Goal: Transaction & Acquisition: Purchase product/service

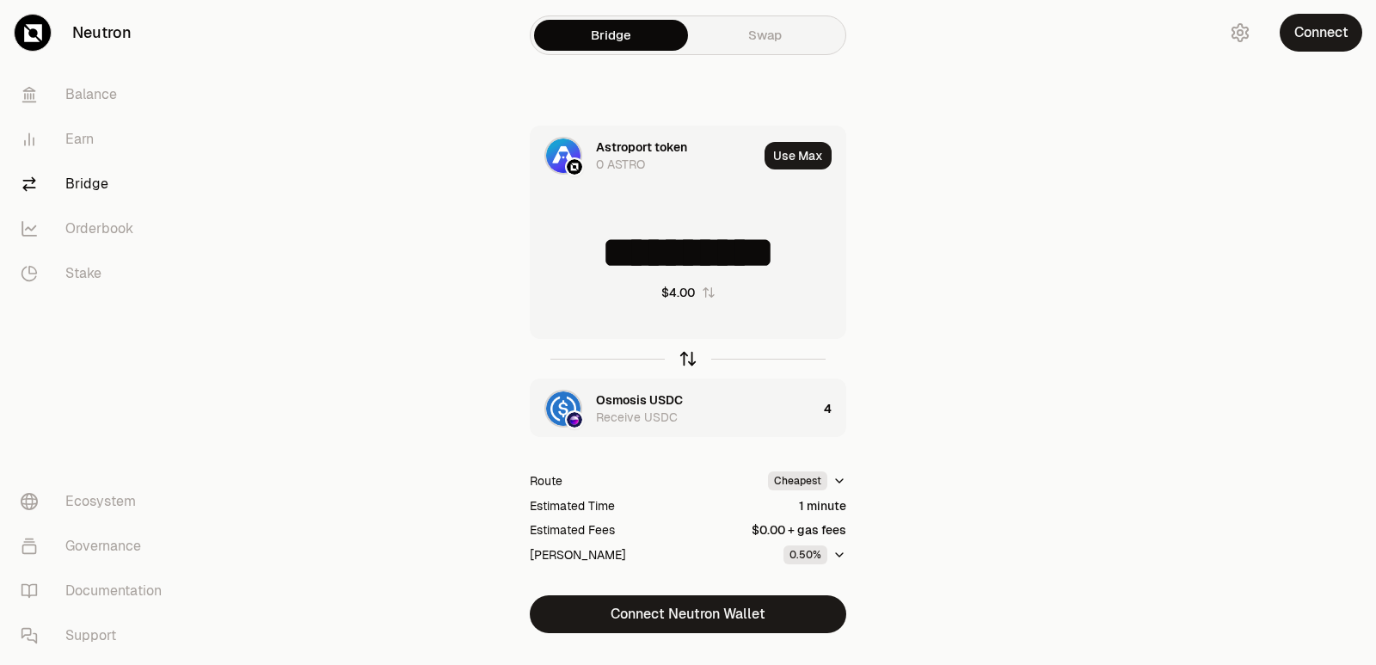
click at [686, 359] on icon "button" at bounding box center [687, 358] width 19 height 19
click at [741, 262] on input "*" at bounding box center [687, 253] width 315 height 52
click at [681, 367] on icon "button" at bounding box center [687, 358] width 19 height 19
click at [681, 355] on icon "button" at bounding box center [687, 358] width 19 height 19
click at [694, 359] on icon "button" at bounding box center [687, 358] width 19 height 19
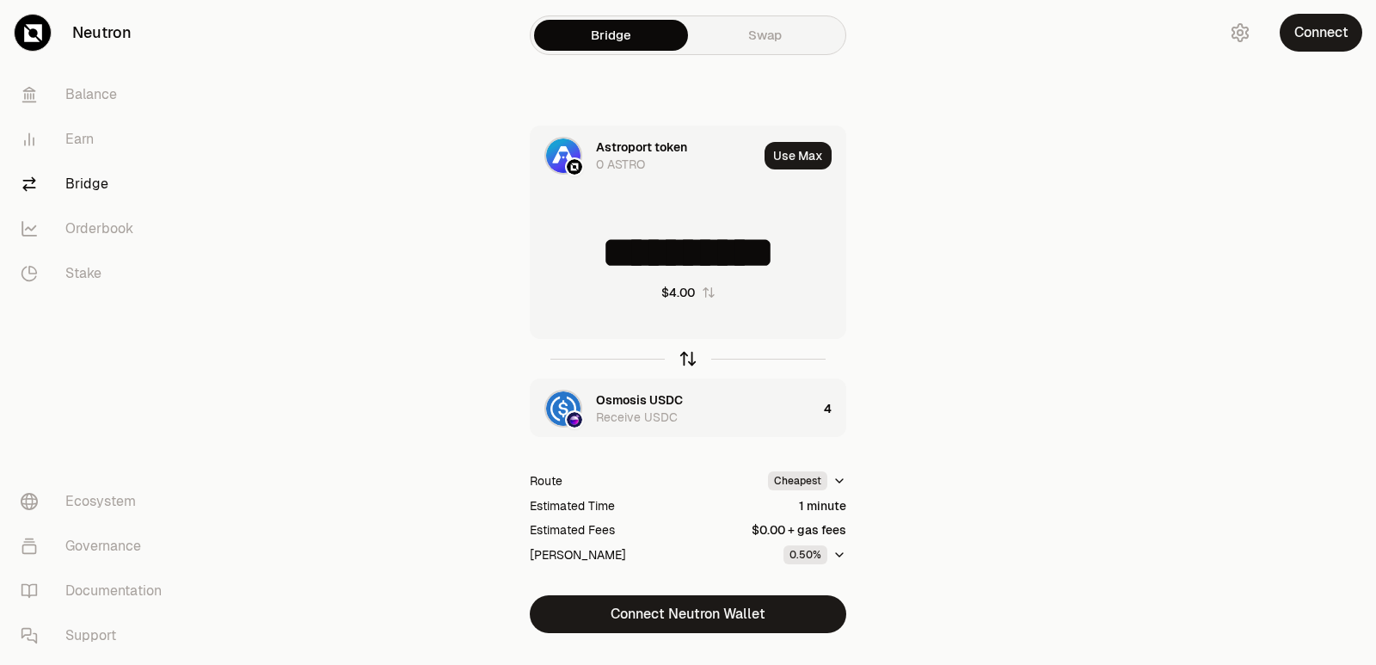
click at [693, 359] on icon "button" at bounding box center [687, 358] width 19 height 19
type input "*"
click at [646, 406] on div "Astroport token" at bounding box center [641, 399] width 91 height 17
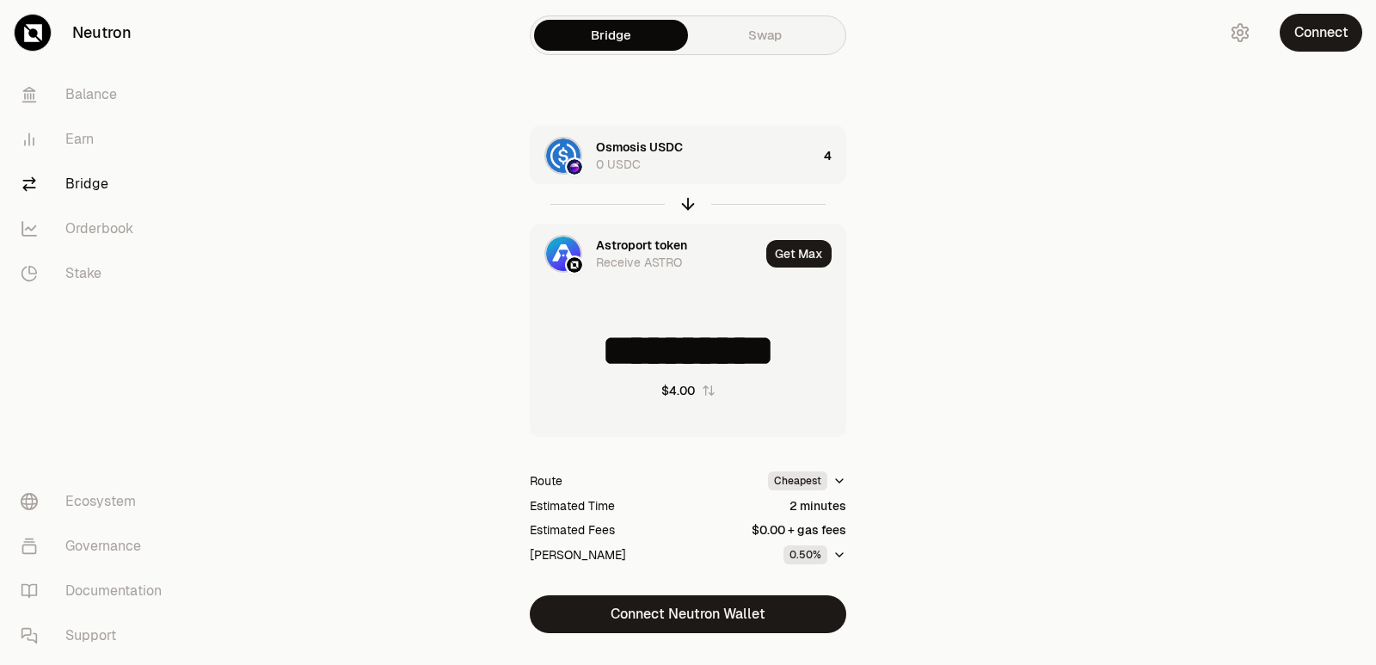
click at [636, 249] on div "Astroport token" at bounding box center [641, 244] width 91 height 17
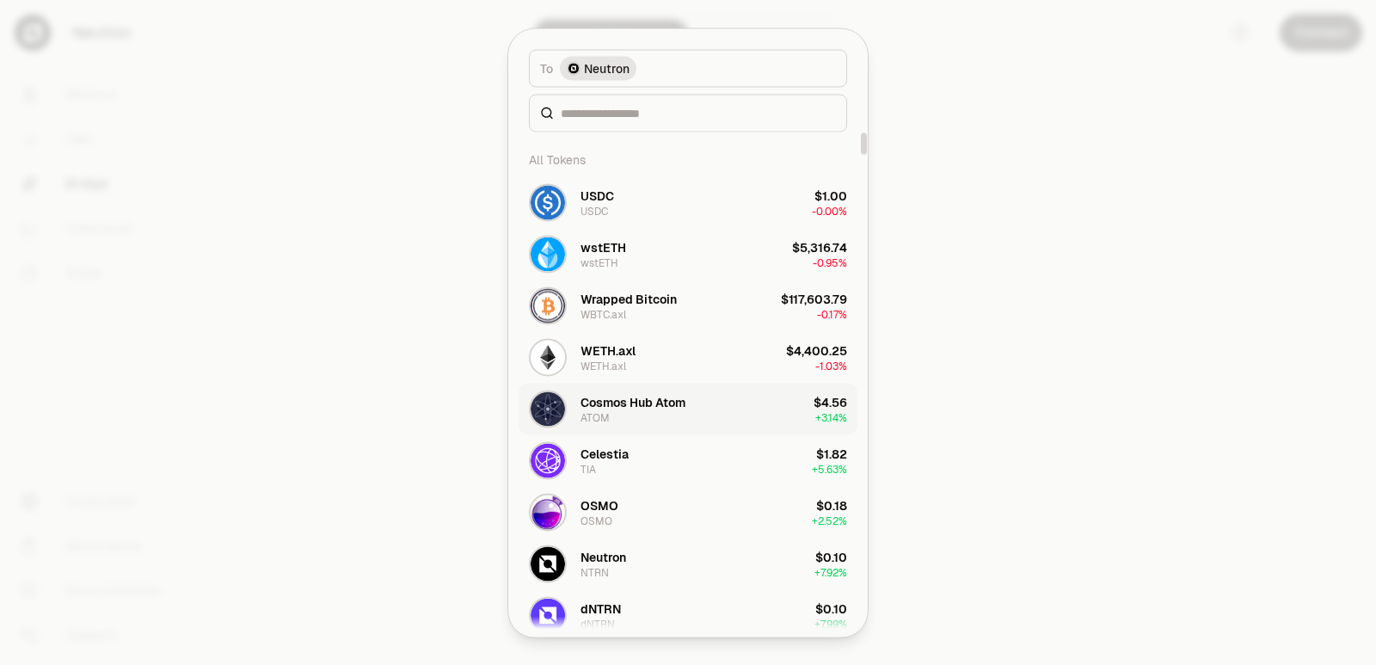
click at [631, 414] on div "Cosmos Hub Atom ATOM" at bounding box center [632, 408] width 105 height 31
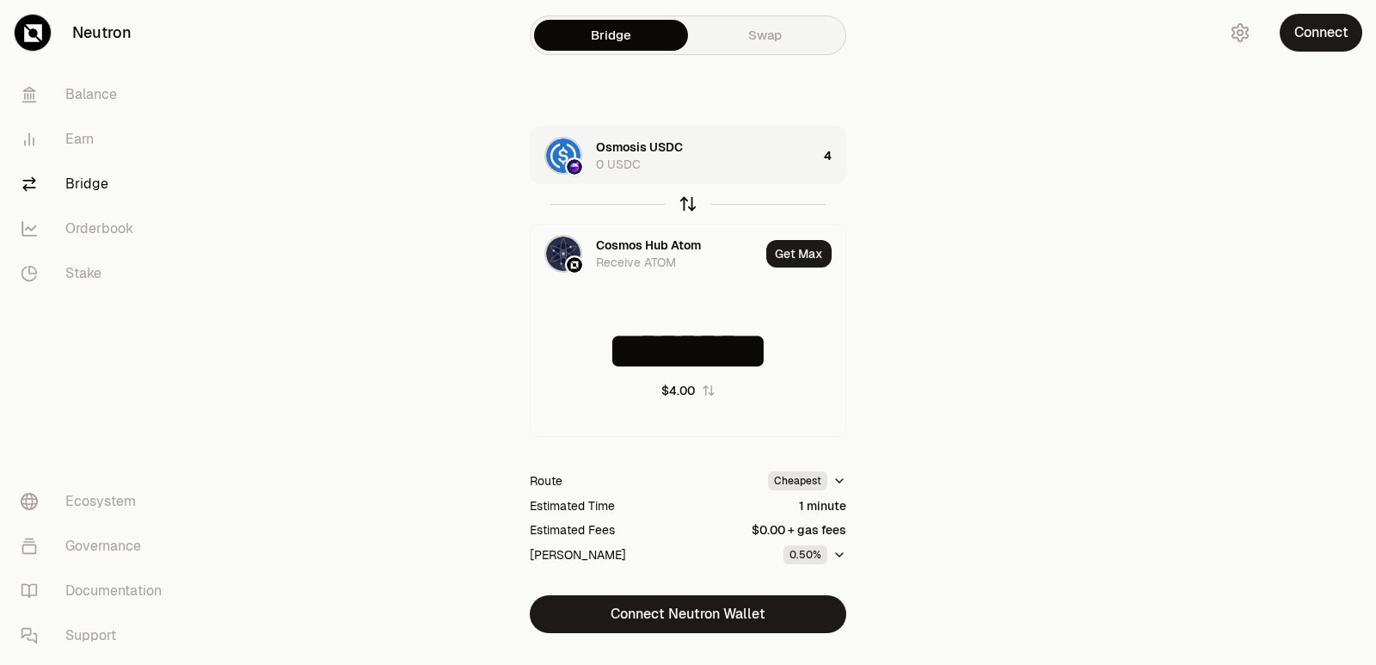
click at [689, 206] on icon "button" at bounding box center [687, 203] width 19 height 19
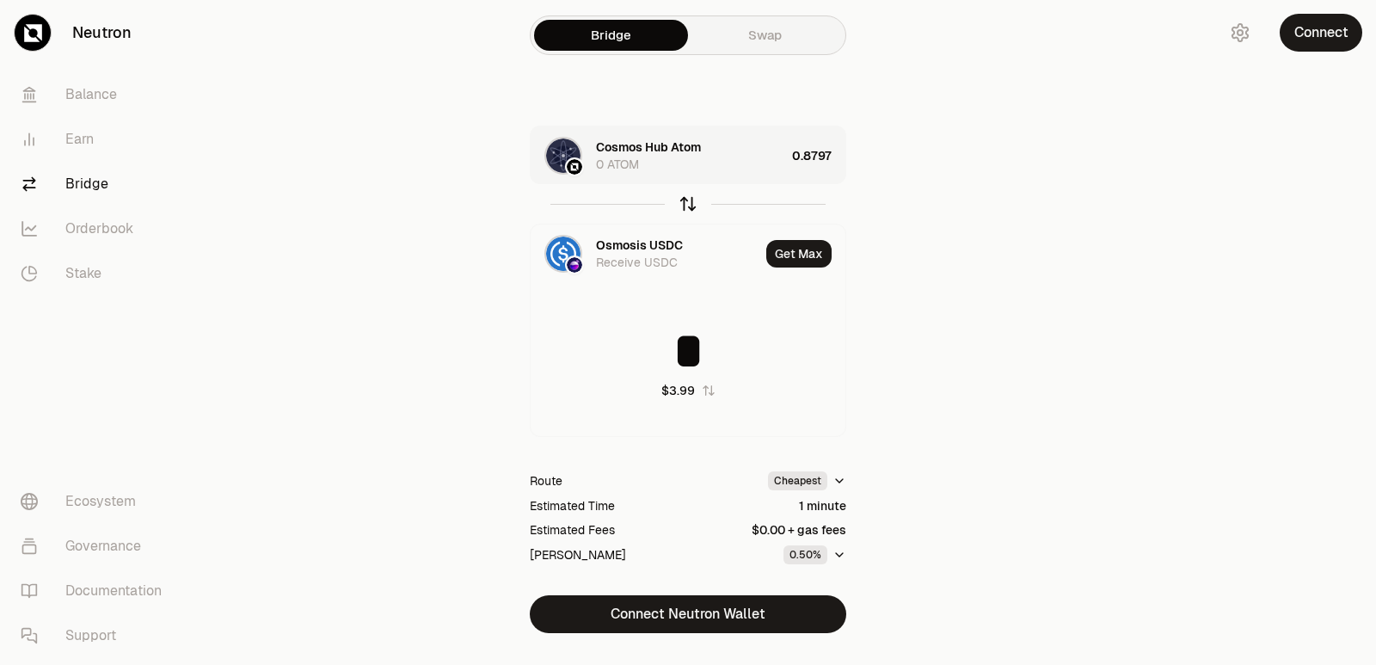
click at [687, 211] on icon "button" at bounding box center [687, 203] width 19 height 19
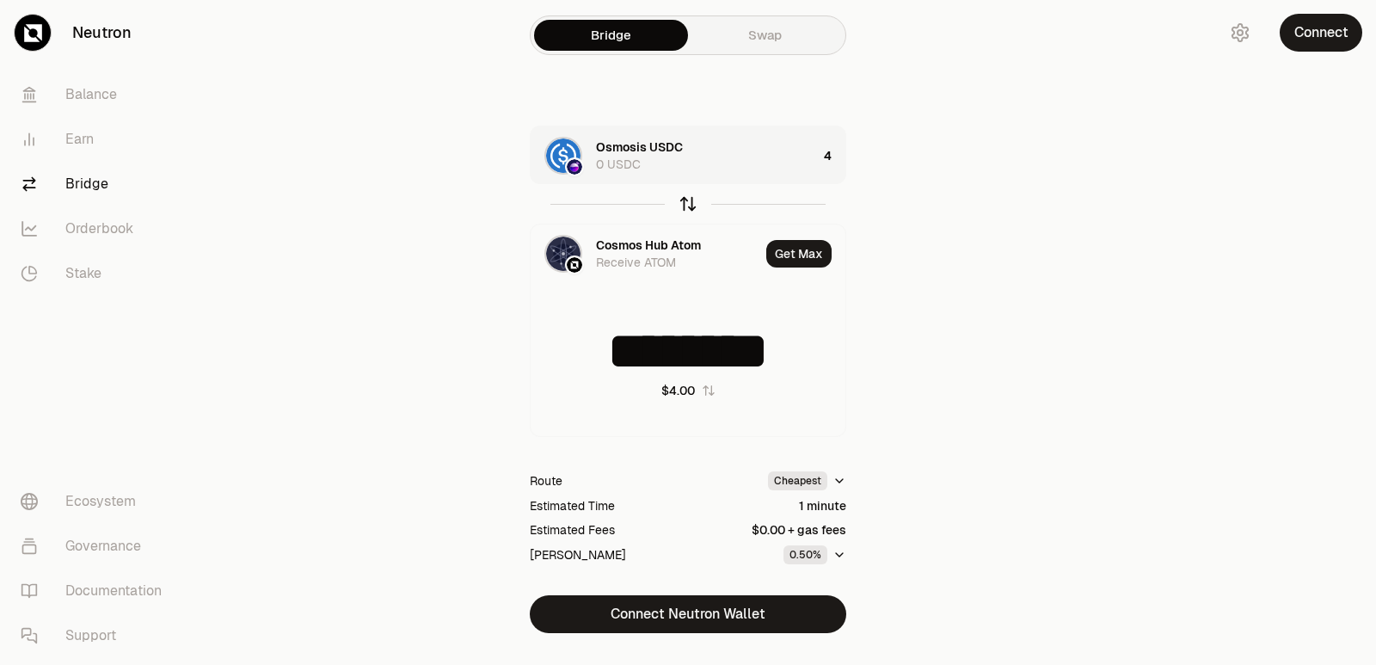
click at [687, 211] on icon "button" at bounding box center [687, 203] width 19 height 19
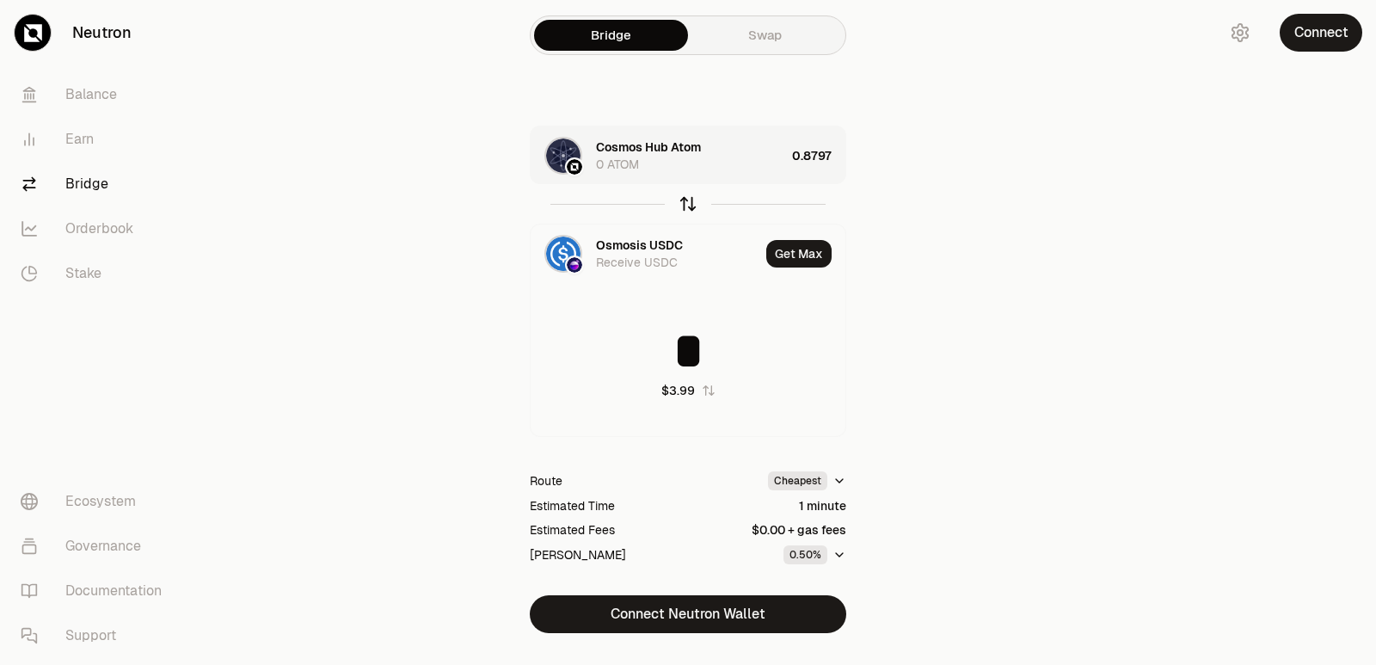
click at [688, 206] on icon "button" at bounding box center [688, 204] width 0 height 11
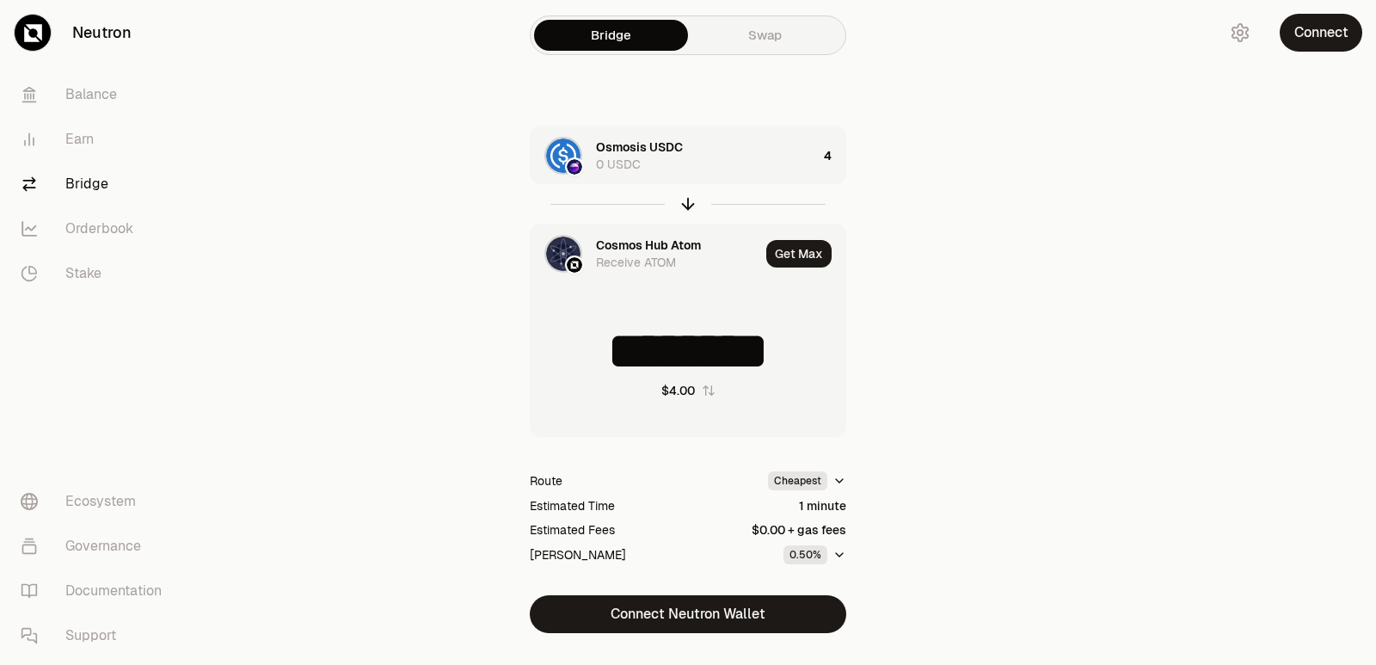
click at [639, 252] on div "Cosmos Hub Atom" at bounding box center [648, 244] width 105 height 17
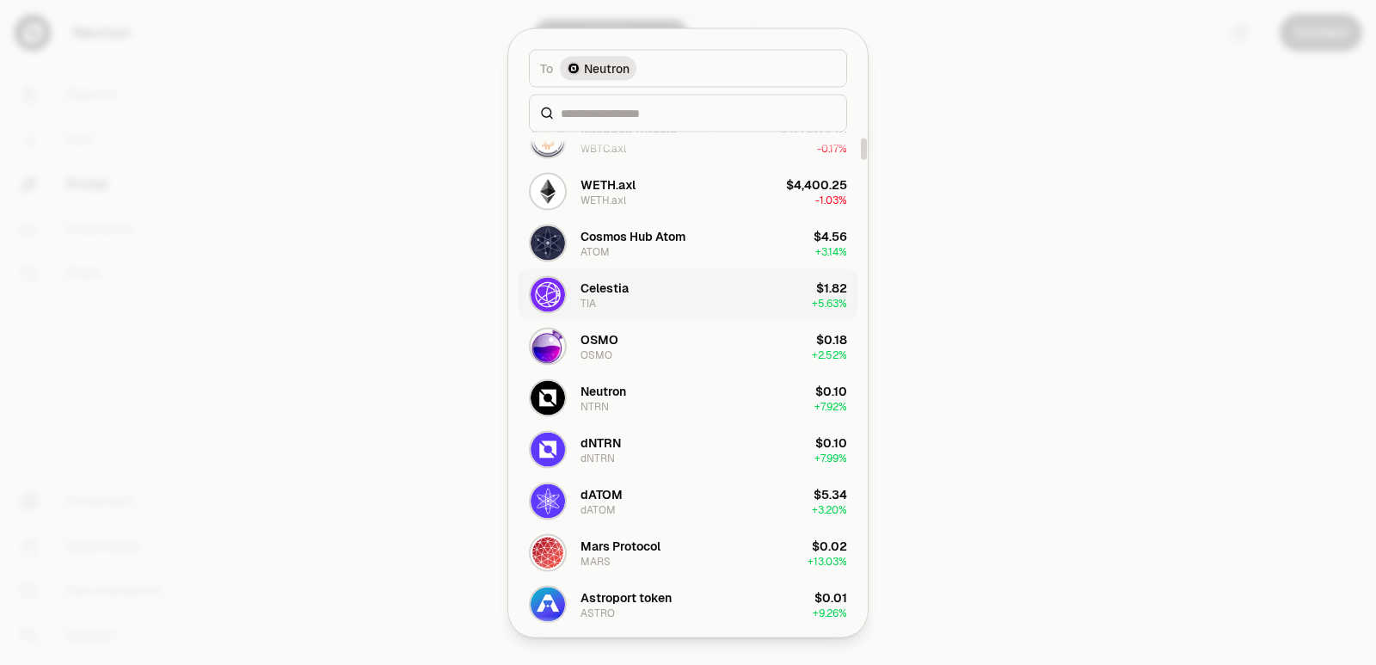
scroll to position [172, 0]
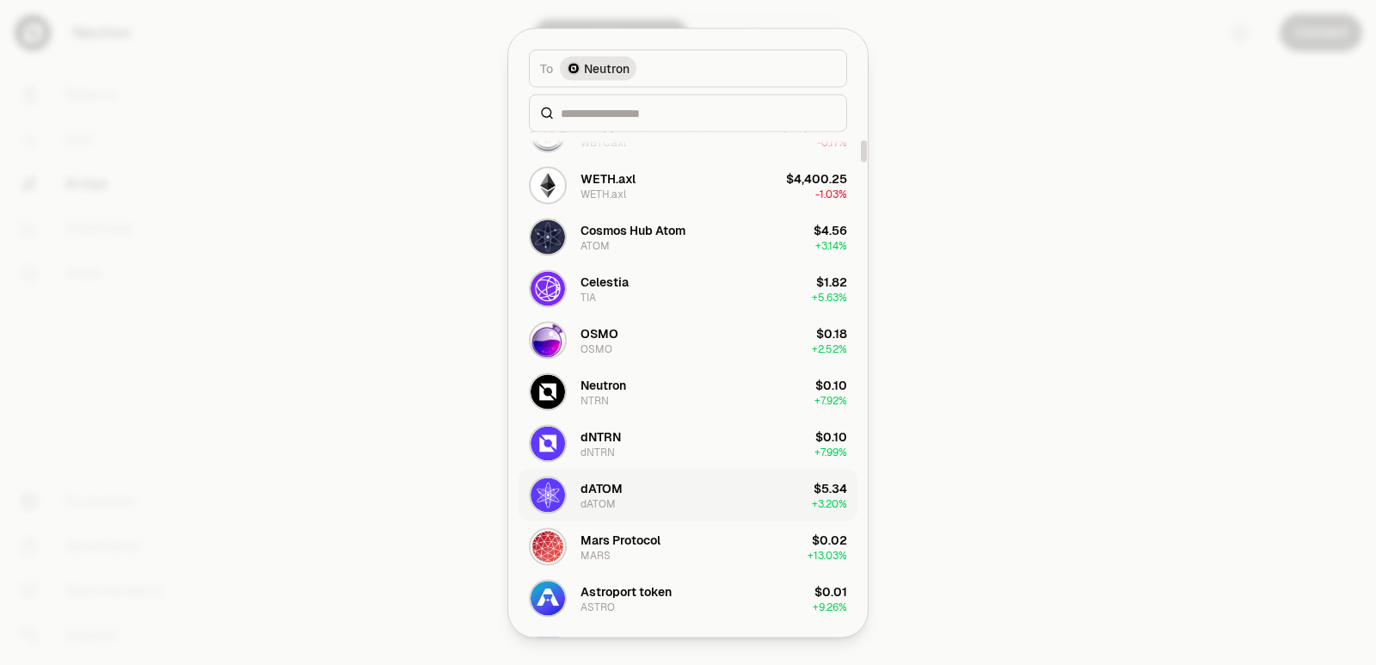
click at [666, 490] on button "dATOM dATOM $5.34 + 3.20%" at bounding box center [687, 495] width 339 height 52
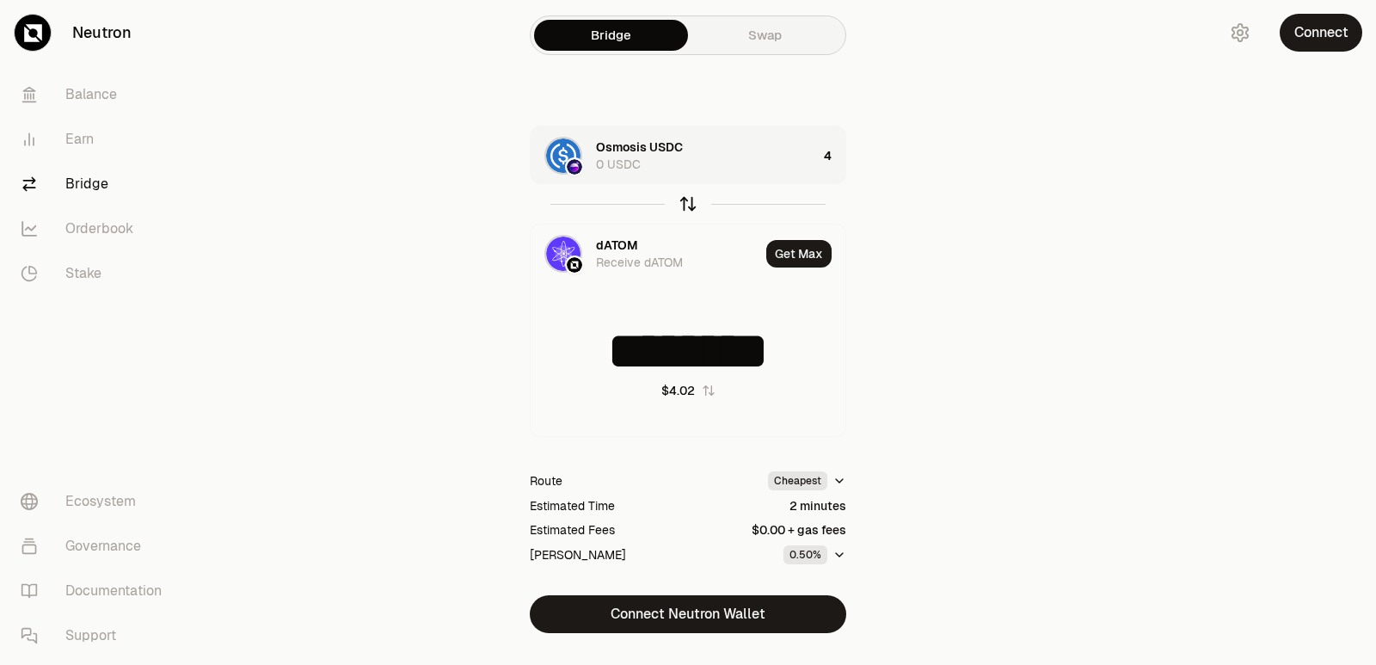
click at [686, 198] on icon "button" at bounding box center [687, 203] width 19 height 19
type input "*"
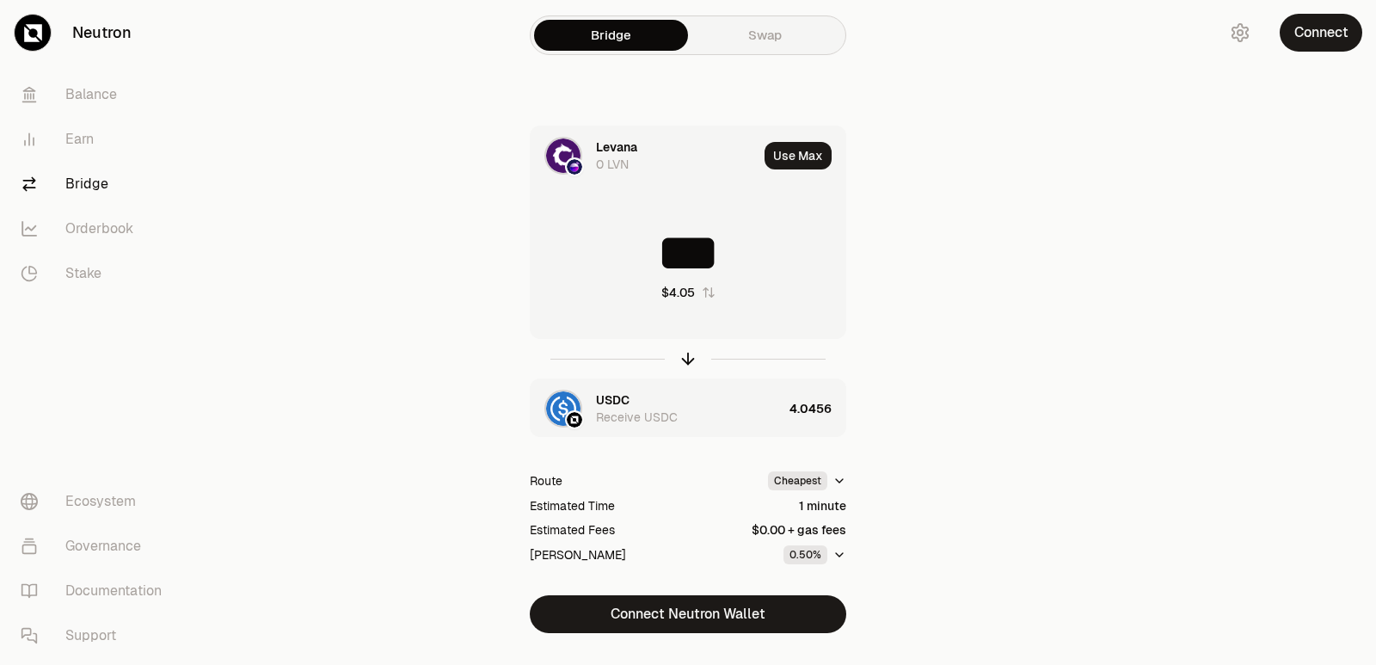
click at [684, 345] on div at bounding box center [688, 359] width 316 height 40
click at [688, 354] on icon "button" at bounding box center [688, 358] width 0 height 11
click at [686, 353] on icon "button" at bounding box center [687, 358] width 19 height 19
type input "***"
click at [686, 359] on icon "button" at bounding box center [687, 358] width 19 height 19
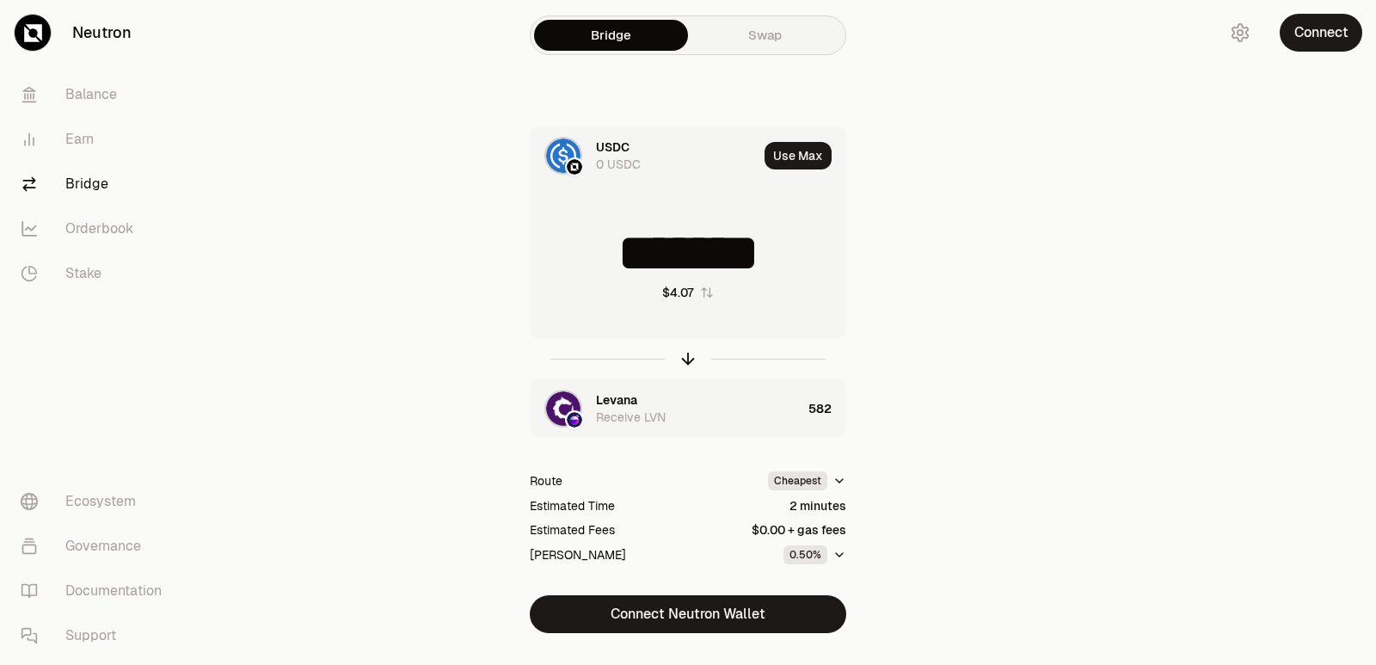
click at [678, 258] on input "*******" at bounding box center [687, 253] width 315 height 52
click at [785, 257] on input "*******" at bounding box center [687, 253] width 315 height 52
drag, startPoint x: 788, startPoint y: 261, endPoint x: 640, endPoint y: 261, distance: 148.7
click at [640, 261] on input "*******" at bounding box center [687, 253] width 315 height 52
click at [686, 359] on icon "button" at bounding box center [687, 358] width 19 height 19
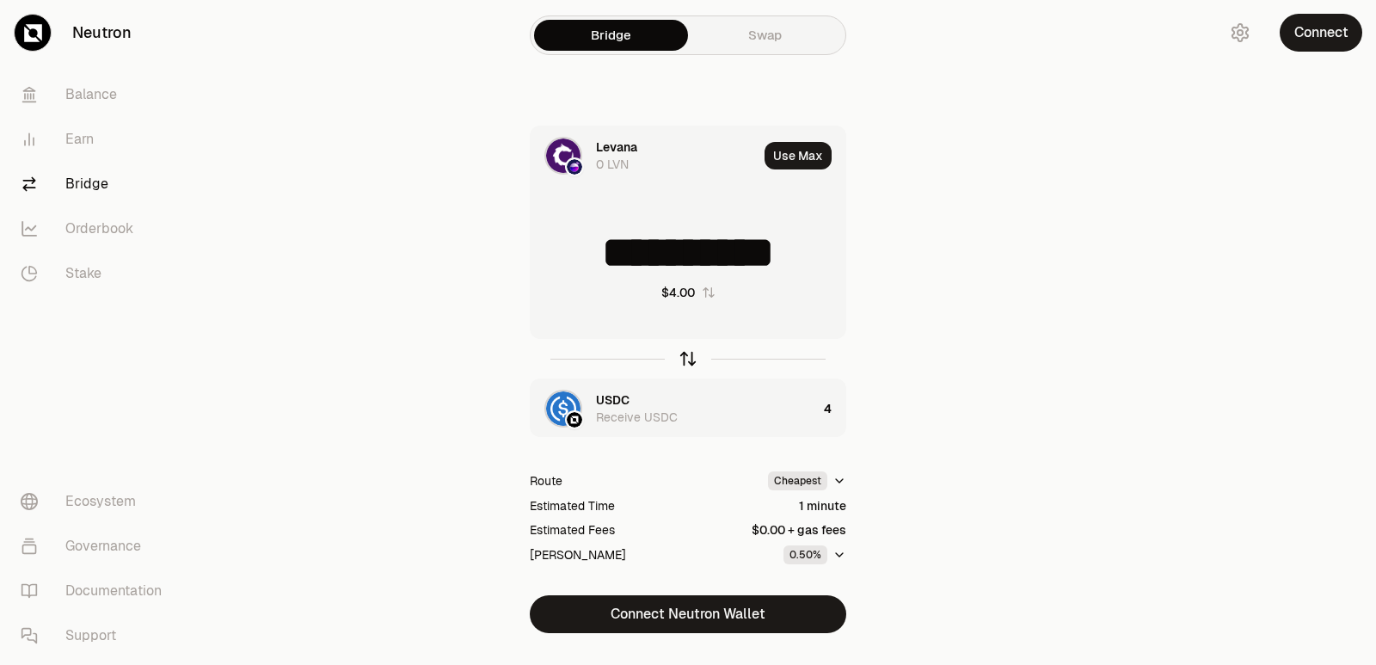
click at [687, 359] on icon "button" at bounding box center [687, 358] width 19 height 19
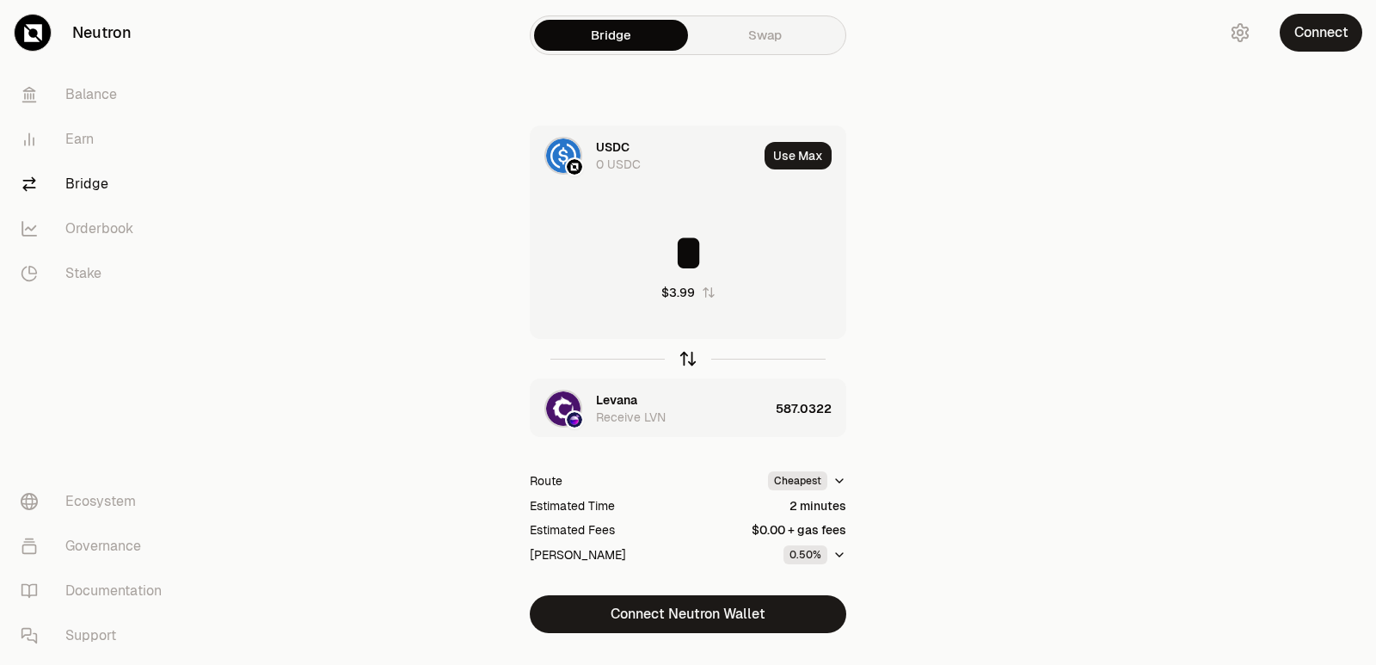
click at [689, 359] on icon "button" at bounding box center [687, 358] width 19 height 19
click at [690, 359] on icon "button" at bounding box center [687, 358] width 19 height 19
click at [719, 258] on input "*" at bounding box center [687, 253] width 315 height 52
drag, startPoint x: 739, startPoint y: 248, endPoint x: 687, endPoint y: 253, distance: 51.8
click at [687, 253] on input "****" at bounding box center [687, 253] width 315 height 52
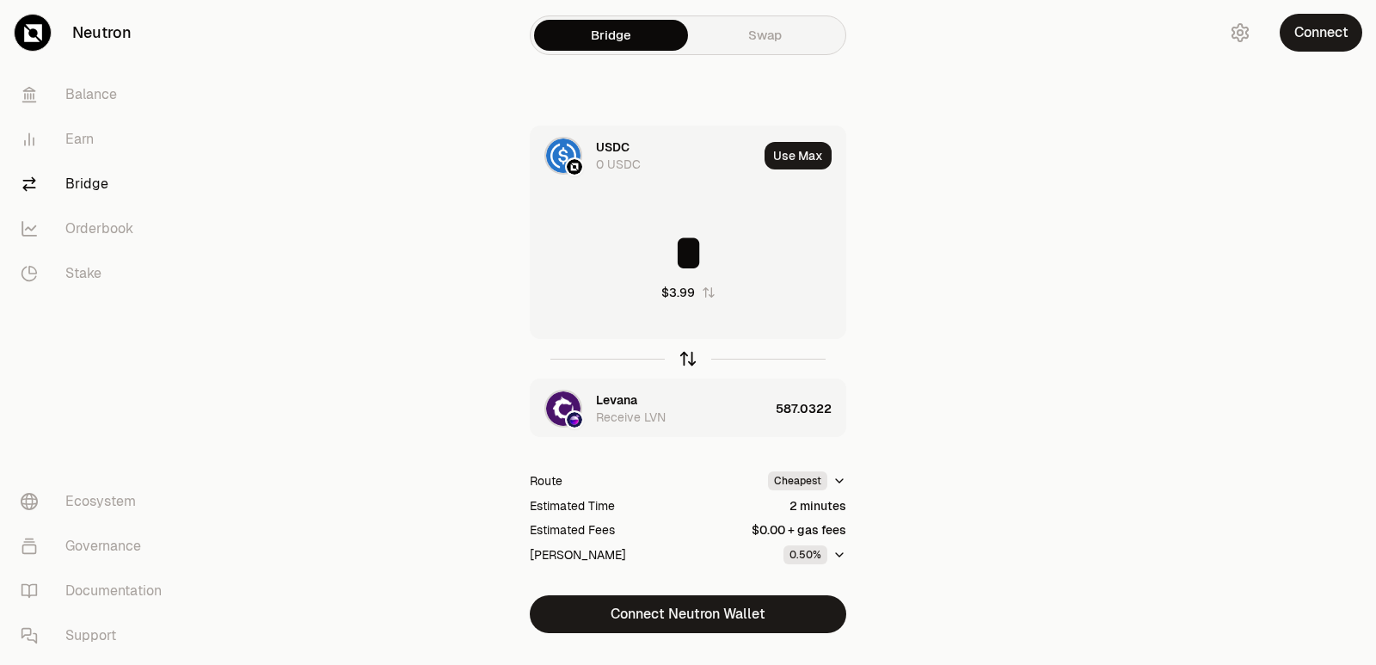
click at [680, 363] on icon "button" at bounding box center [687, 358] width 19 height 19
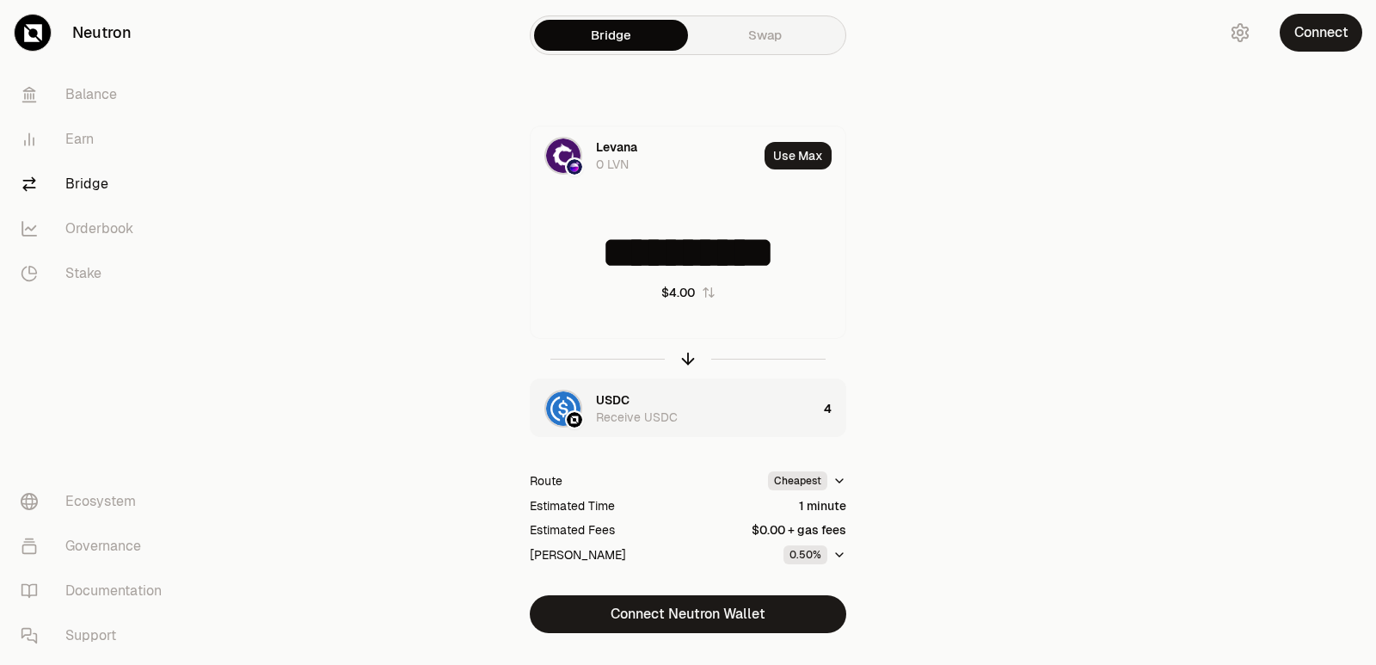
scroll to position [3, 0]
drag, startPoint x: 796, startPoint y: 253, endPoint x: 480, endPoint y: 267, distance: 316.7
click at [480, 267] on div "**********" at bounding box center [688, 379] width 578 height 507
type input "*"
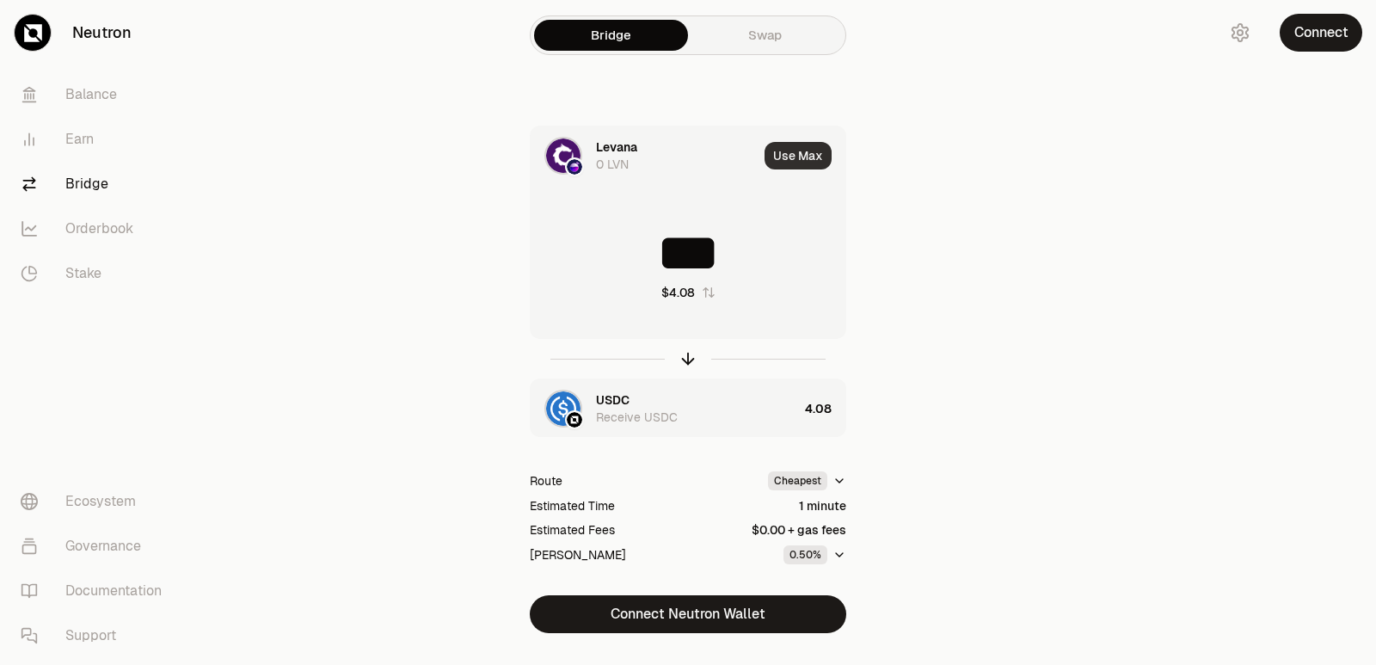
click at [793, 158] on button "Use Max" at bounding box center [797, 156] width 67 height 28
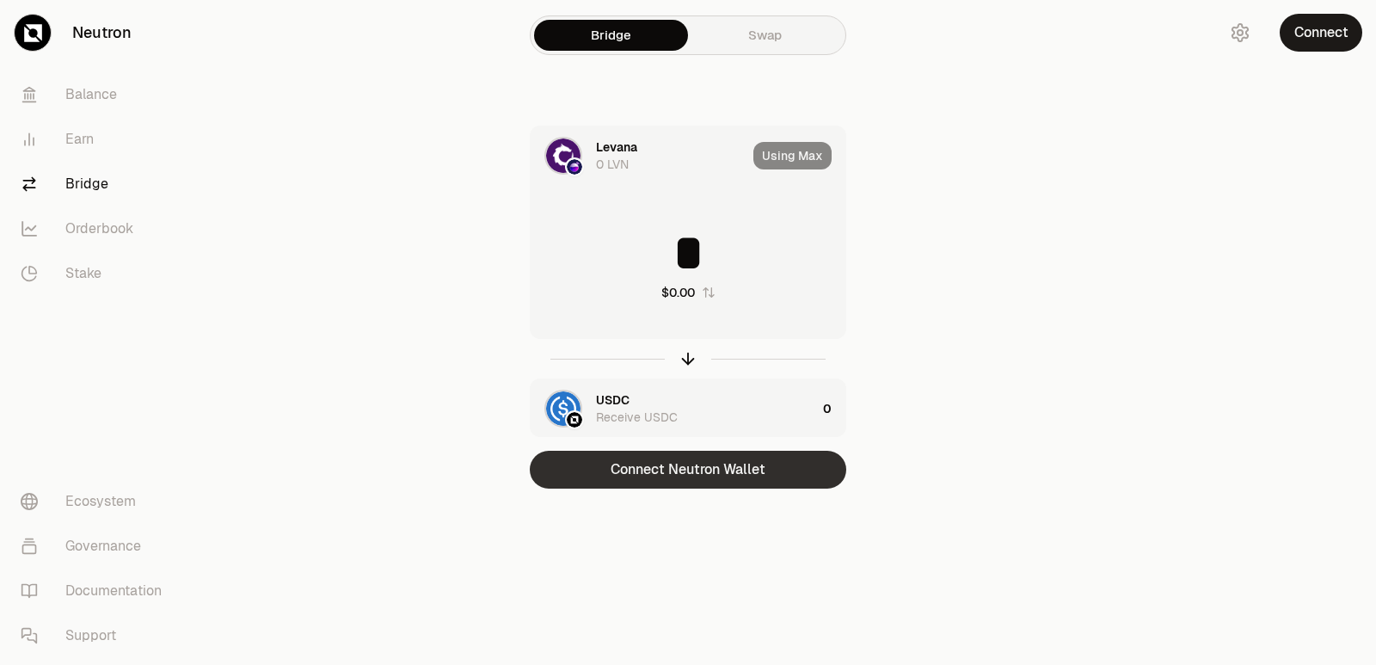
click at [686, 478] on button "Connect Neutron Wallet" at bounding box center [688, 470] width 316 height 38
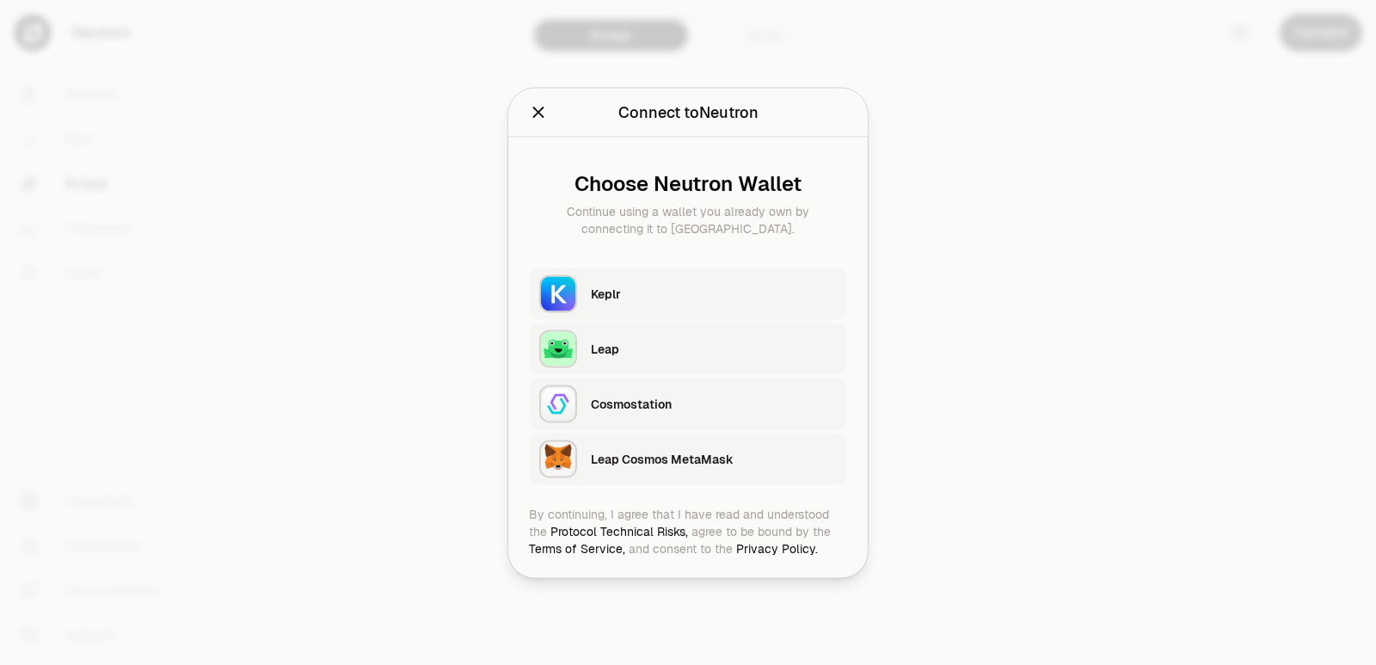
click at [659, 288] on div "Keplr" at bounding box center [714, 293] width 246 height 17
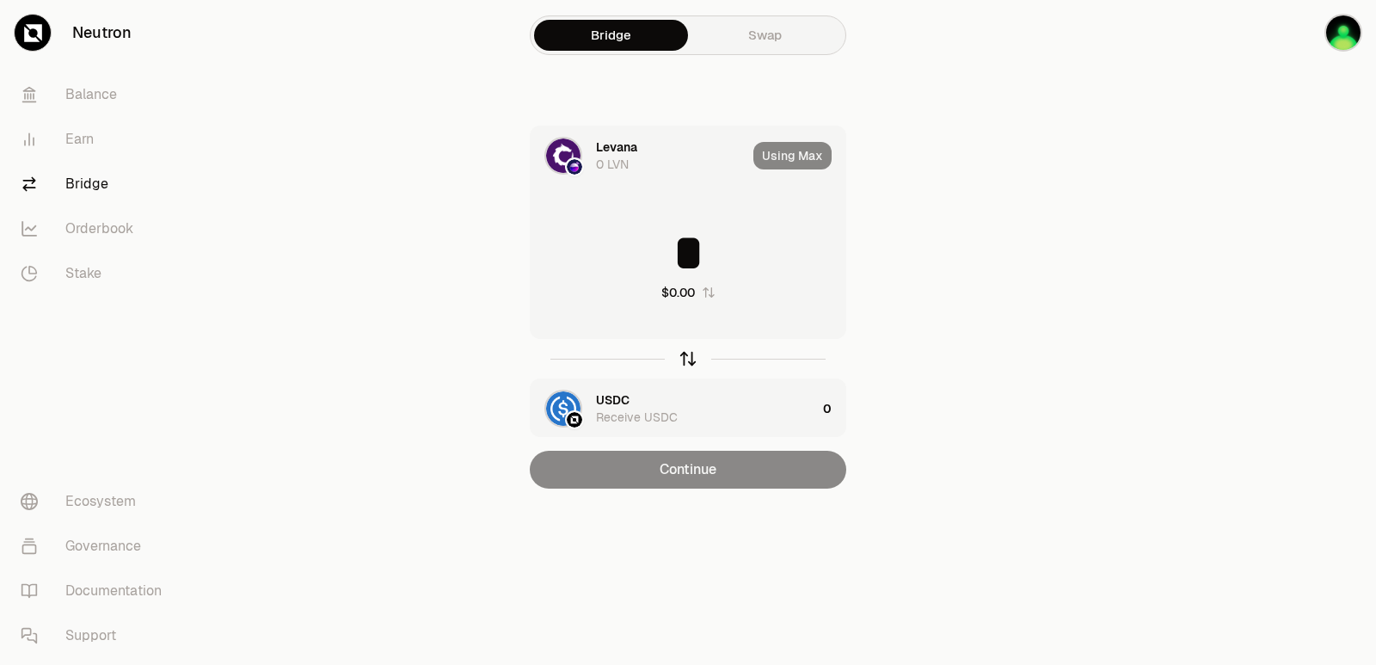
click at [687, 366] on icon "button" at bounding box center [687, 358] width 19 height 19
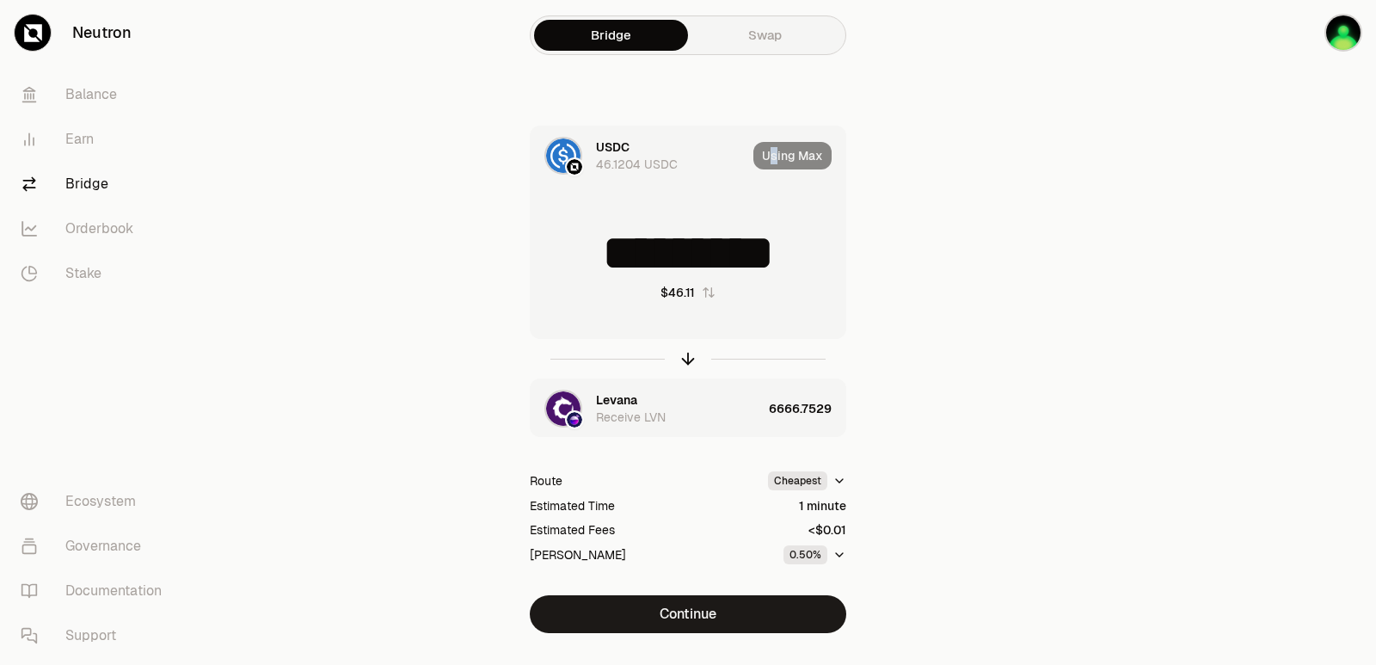
click at [776, 141] on div "Using Max" at bounding box center [799, 155] width 92 height 58
click at [779, 154] on div "Using Max" at bounding box center [799, 155] width 92 height 58
click at [686, 355] on icon "button" at bounding box center [688, 355] width 11 height 5
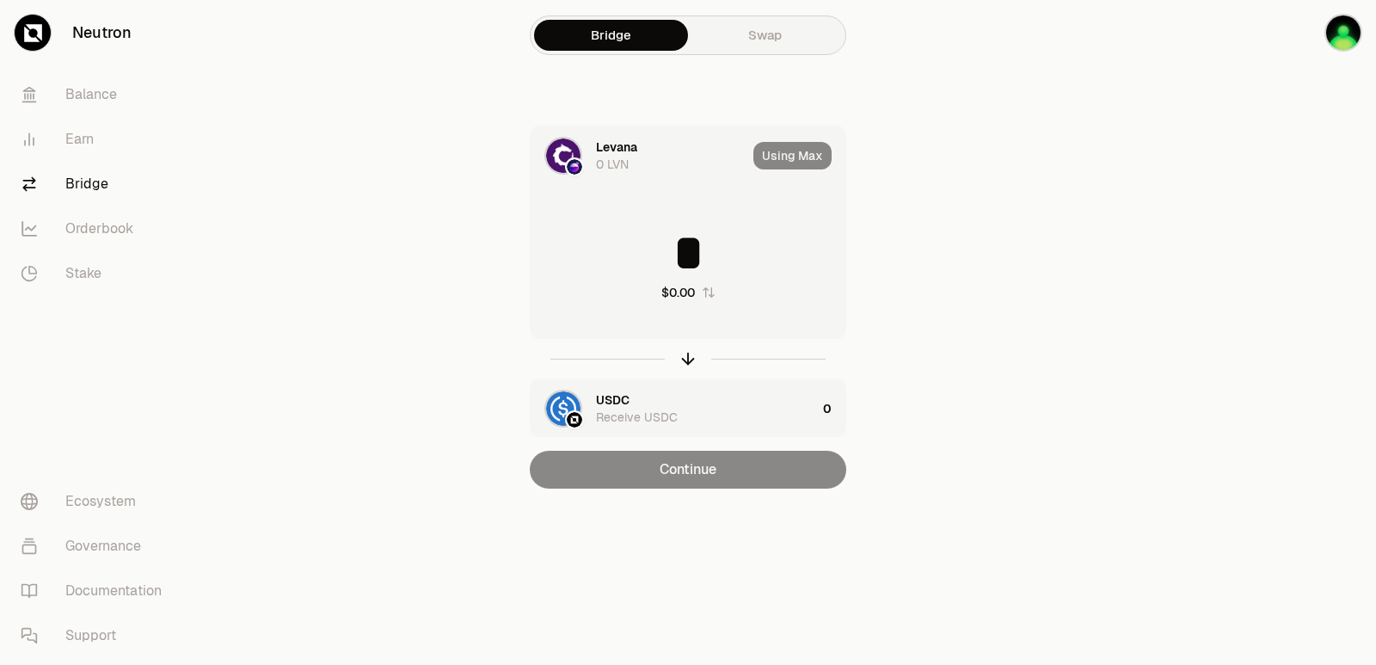
click at [669, 273] on input "*" at bounding box center [687, 253] width 315 height 52
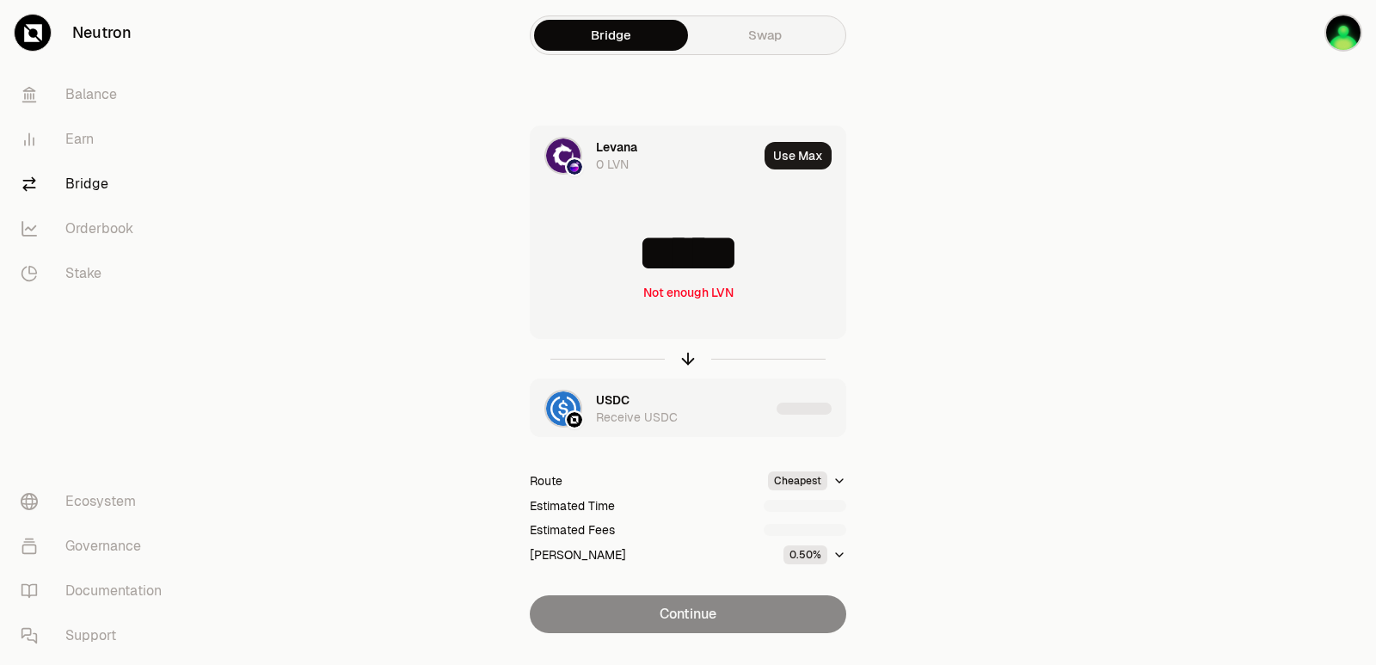
click at [778, 249] on input "*****" at bounding box center [687, 253] width 315 height 52
type input "****"
click at [694, 357] on icon "button" at bounding box center [687, 358] width 19 height 19
click at [688, 246] on input at bounding box center [687, 253] width 315 height 52
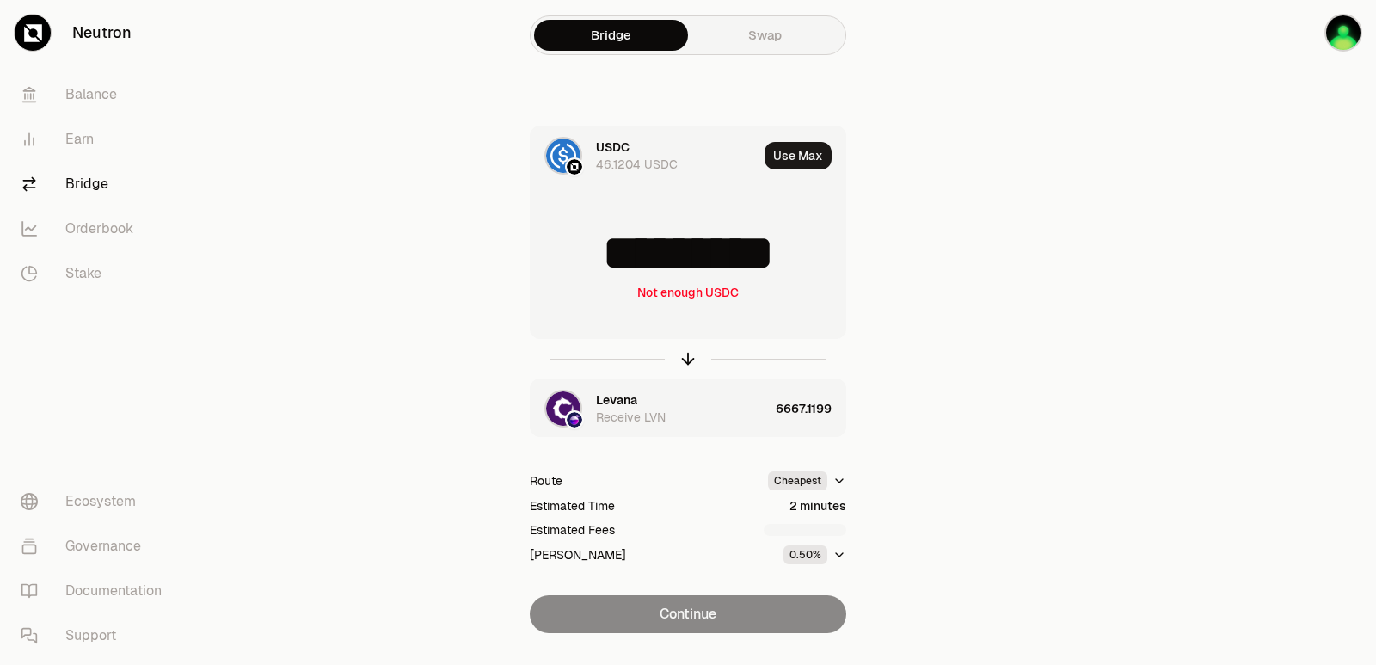
drag, startPoint x: 806, startPoint y: 253, endPoint x: 548, endPoint y: 276, distance: 259.0
click at [548, 276] on input "*********" at bounding box center [687, 253] width 315 height 52
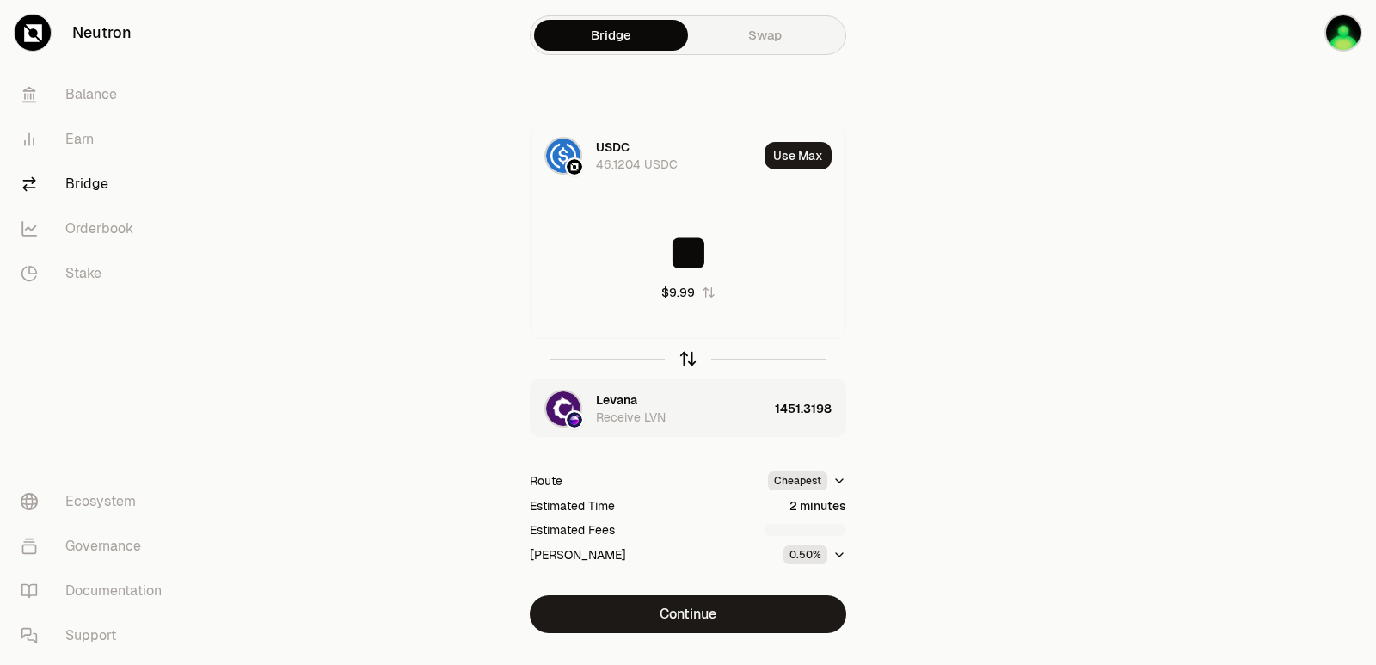
type input "**"
click at [684, 356] on icon "button" at bounding box center [687, 358] width 19 height 19
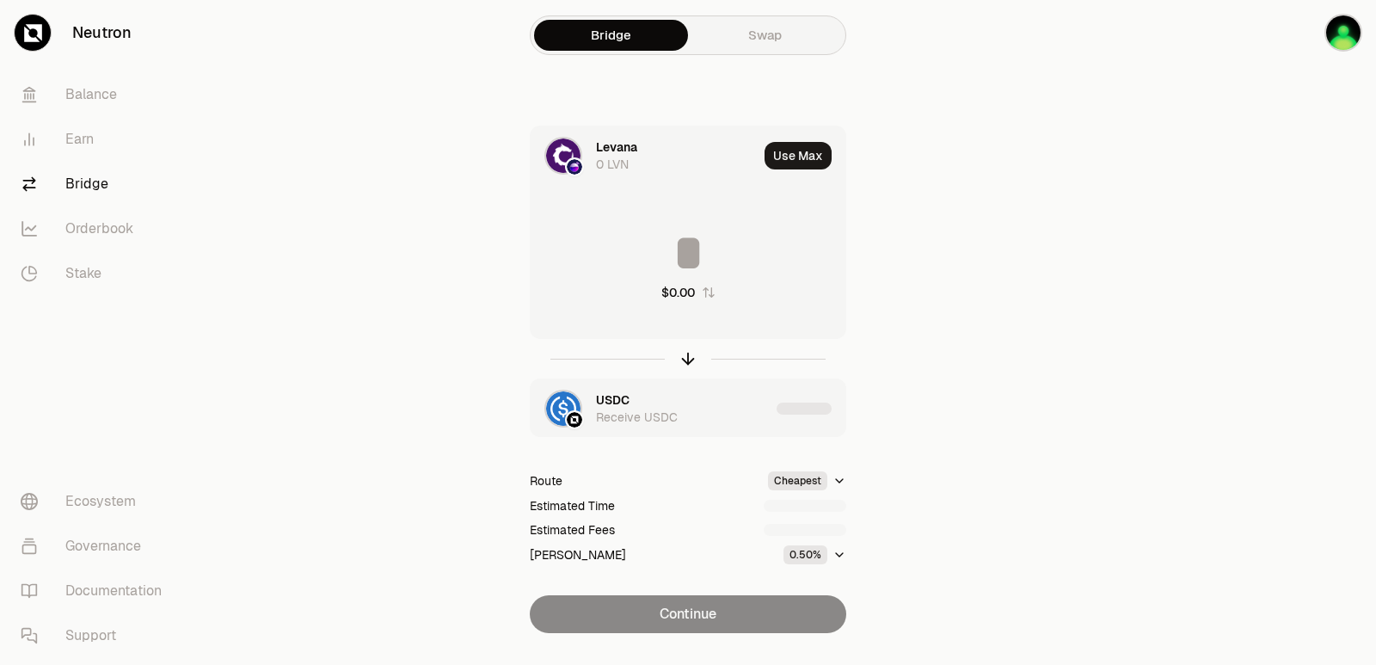
click at [651, 251] on input at bounding box center [687, 253] width 315 height 52
drag, startPoint x: 814, startPoint y: 255, endPoint x: 611, endPoint y: 256, distance: 202.9
click at [611, 256] on input "**********" at bounding box center [687, 253] width 315 height 52
type input "****"
click at [689, 362] on icon "button" at bounding box center [687, 358] width 19 height 19
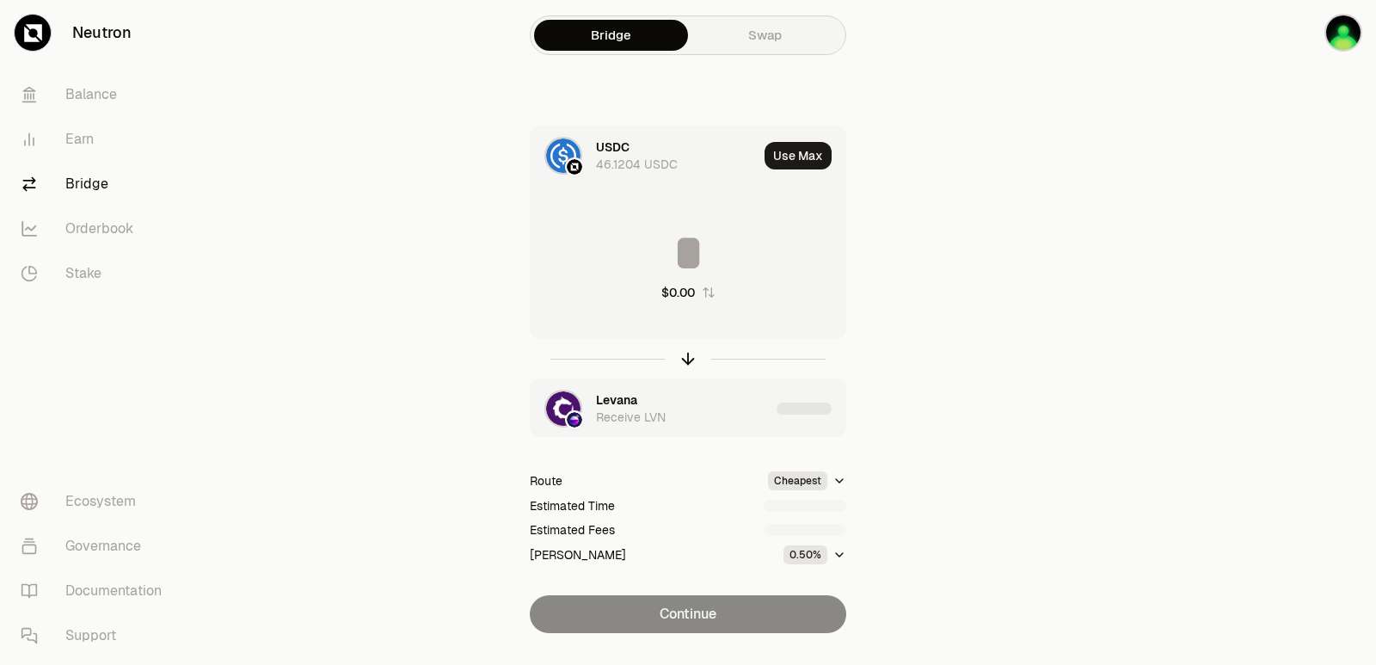
click at [688, 260] on input at bounding box center [687, 253] width 315 height 52
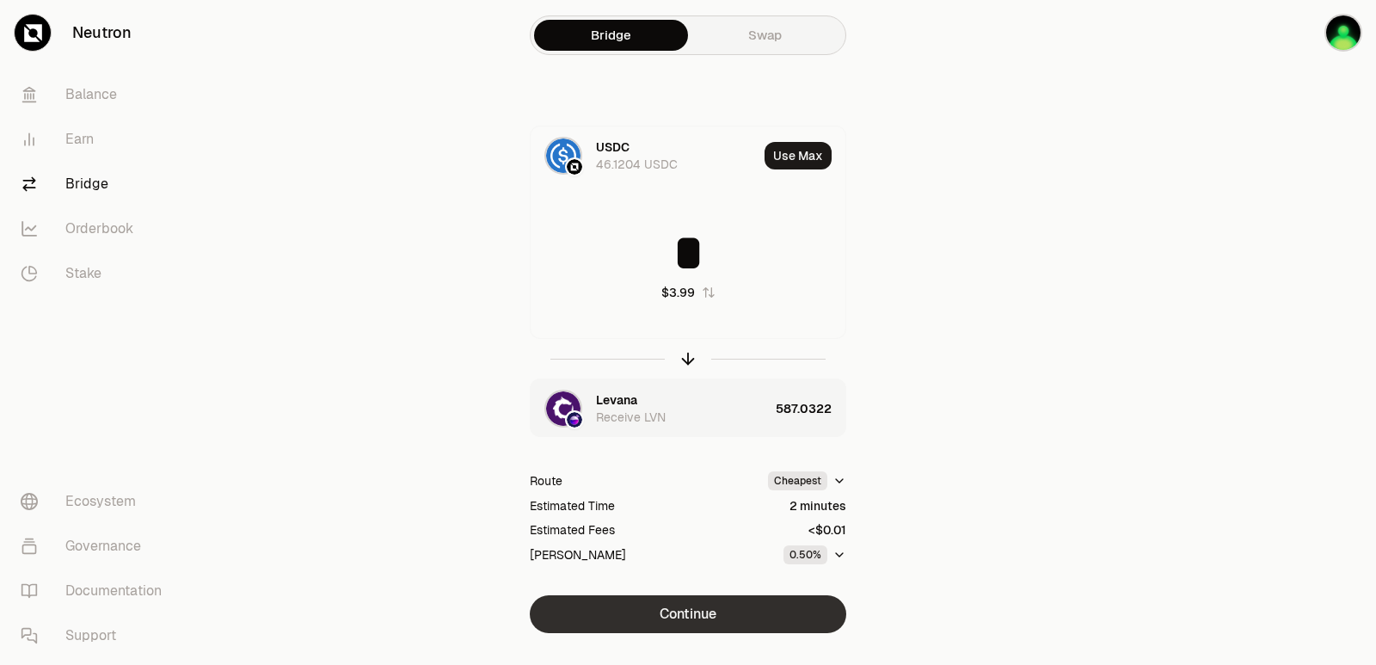
type input "*"
click at [723, 607] on button "Continue" at bounding box center [688, 614] width 316 height 38
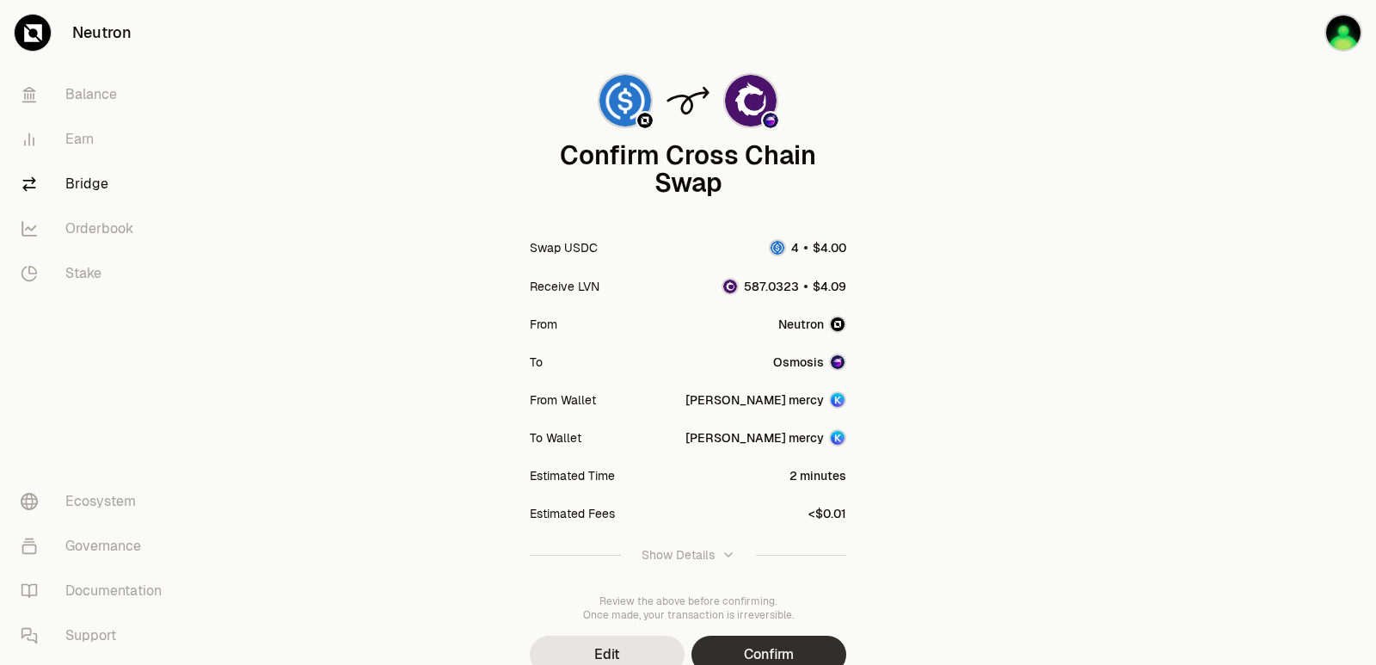
scroll to position [142, 0]
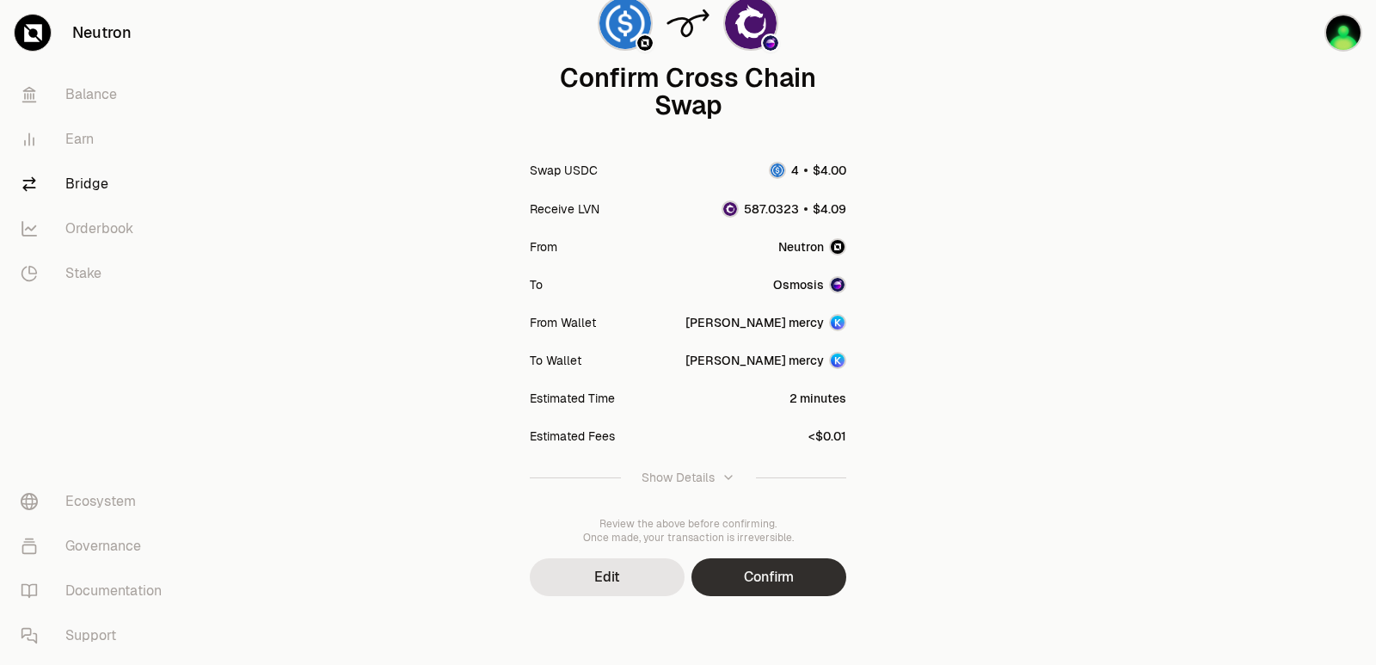
click at [784, 572] on button "Confirm" at bounding box center [768, 577] width 155 height 38
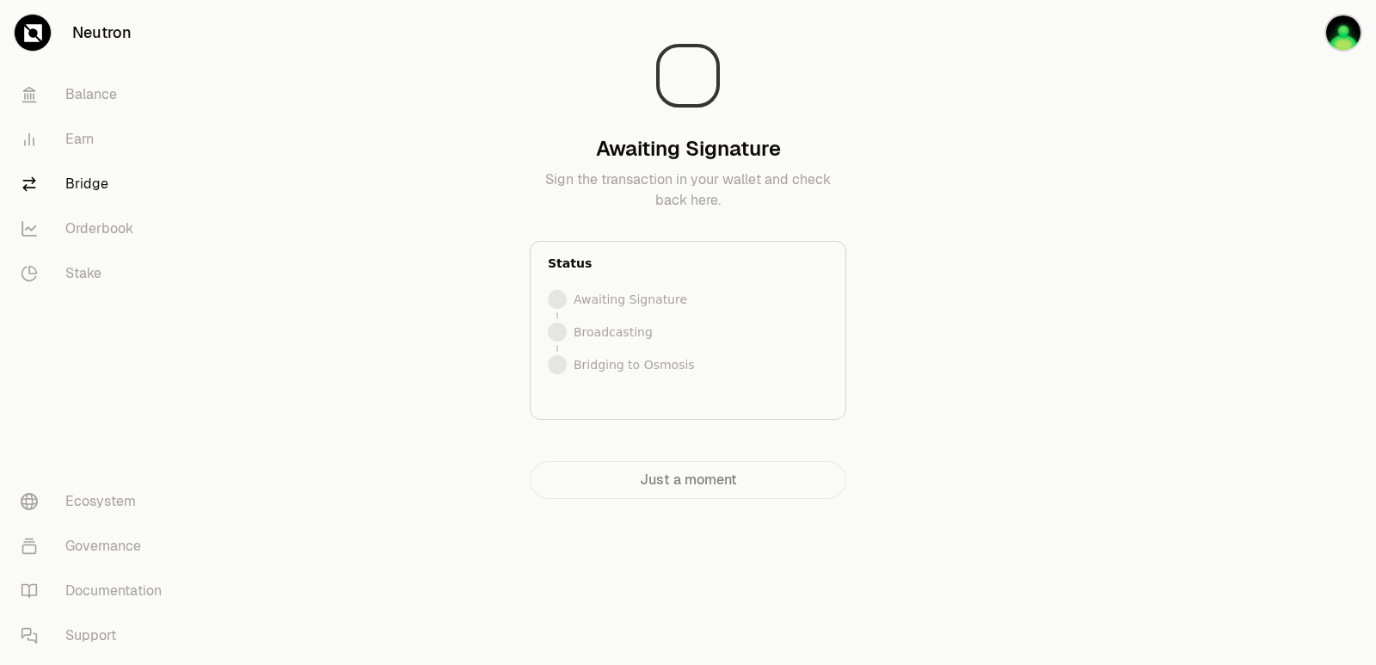
scroll to position [0, 0]
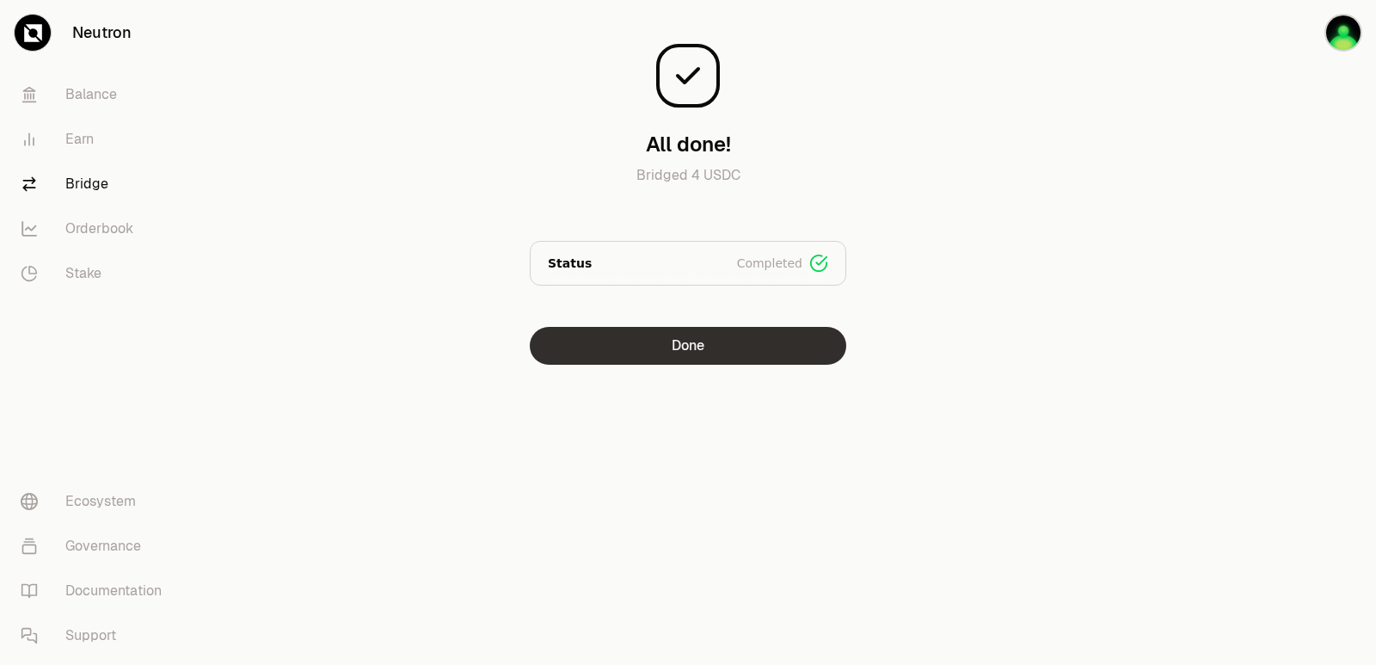
click at [659, 343] on button "Done" at bounding box center [688, 346] width 316 height 38
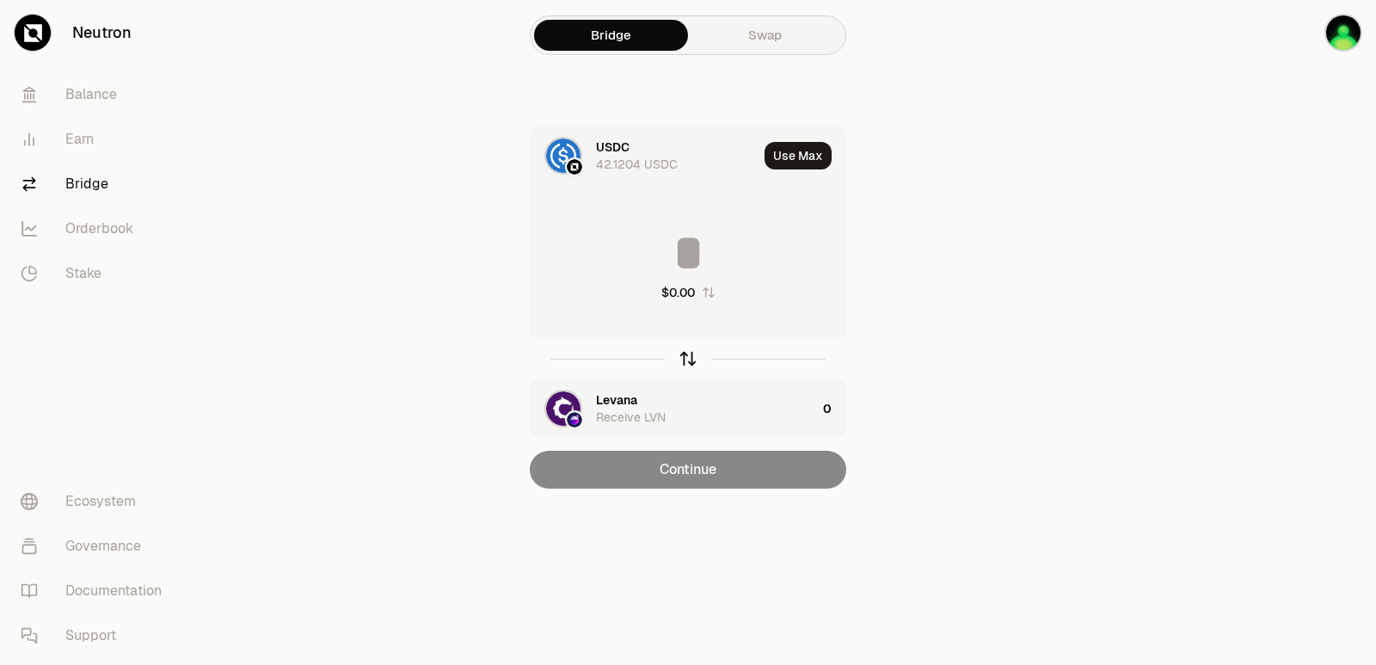
click at [687, 355] on icon "button" at bounding box center [687, 358] width 19 height 19
click at [802, 146] on button "Use Max" at bounding box center [797, 156] width 67 height 28
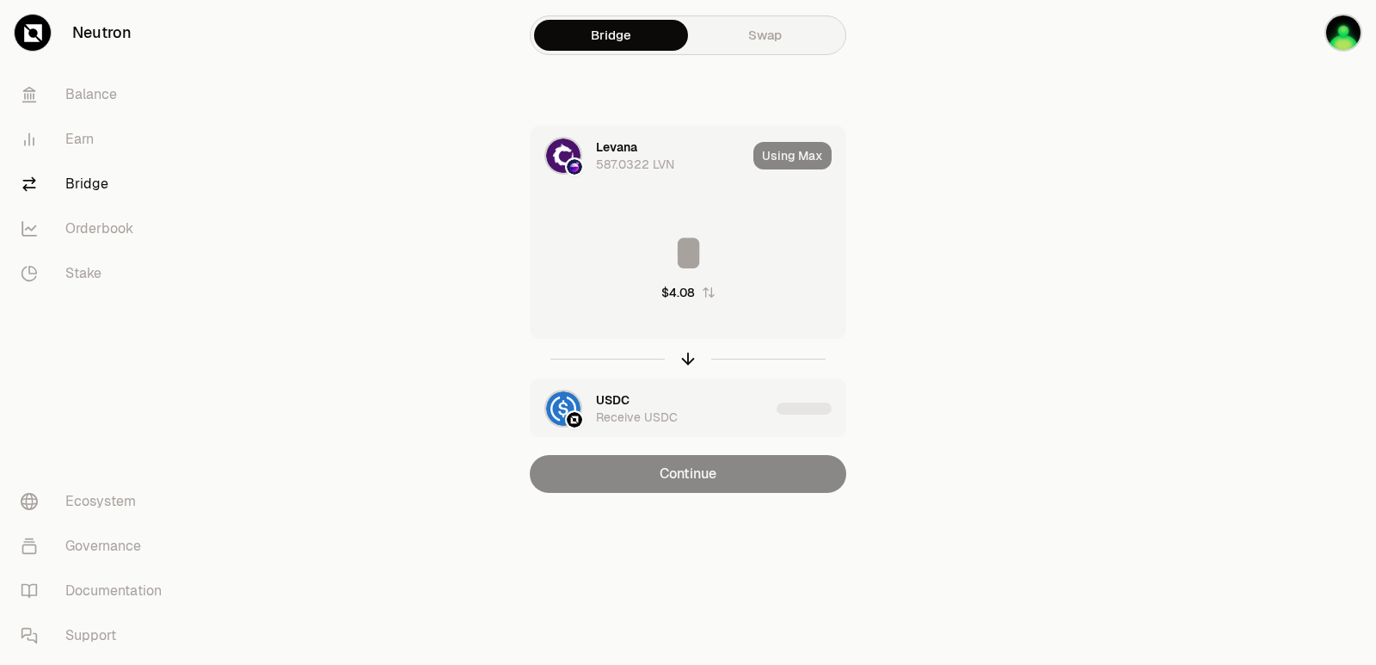
type input "**********"
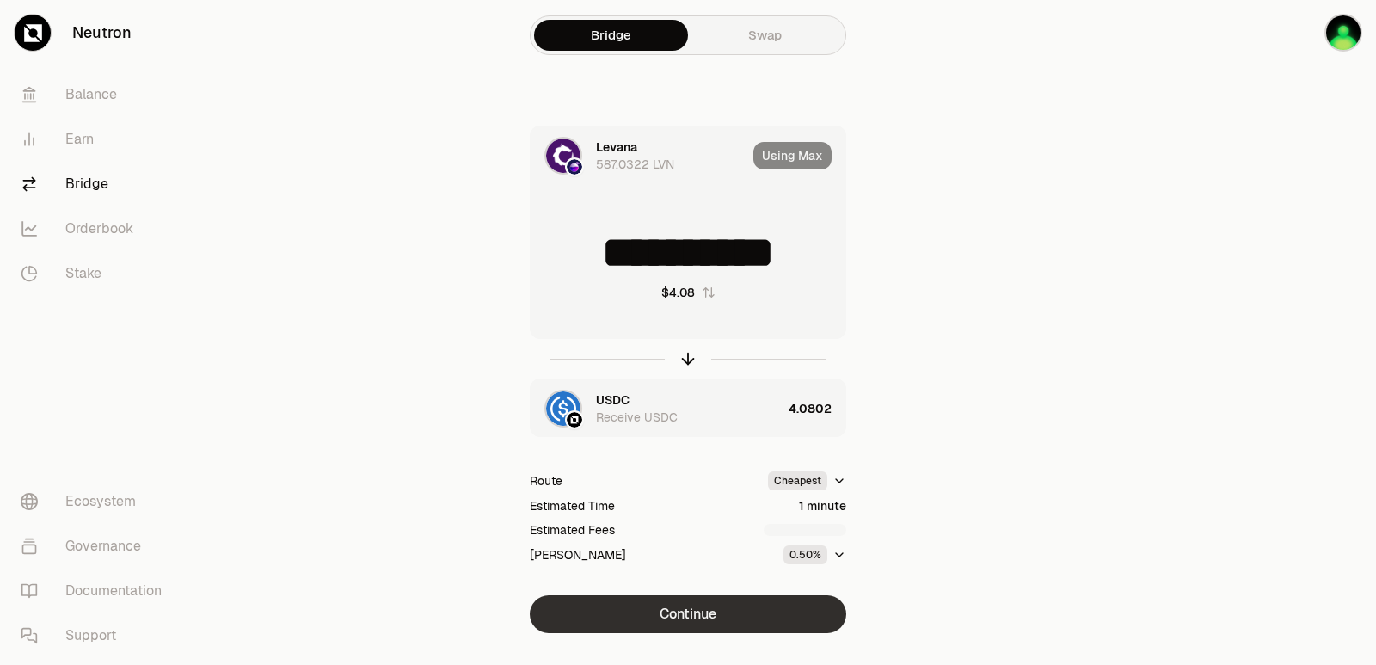
click at [714, 608] on button "Continue" at bounding box center [688, 614] width 316 height 38
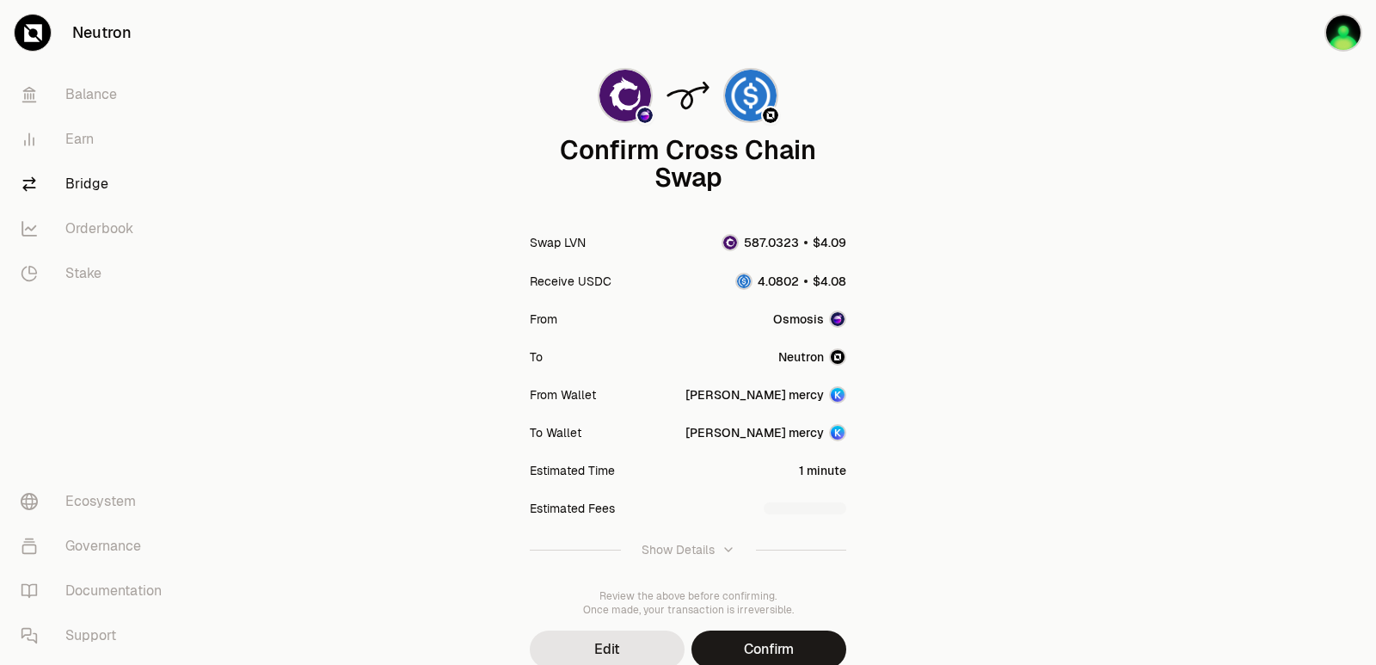
scroll to position [142, 0]
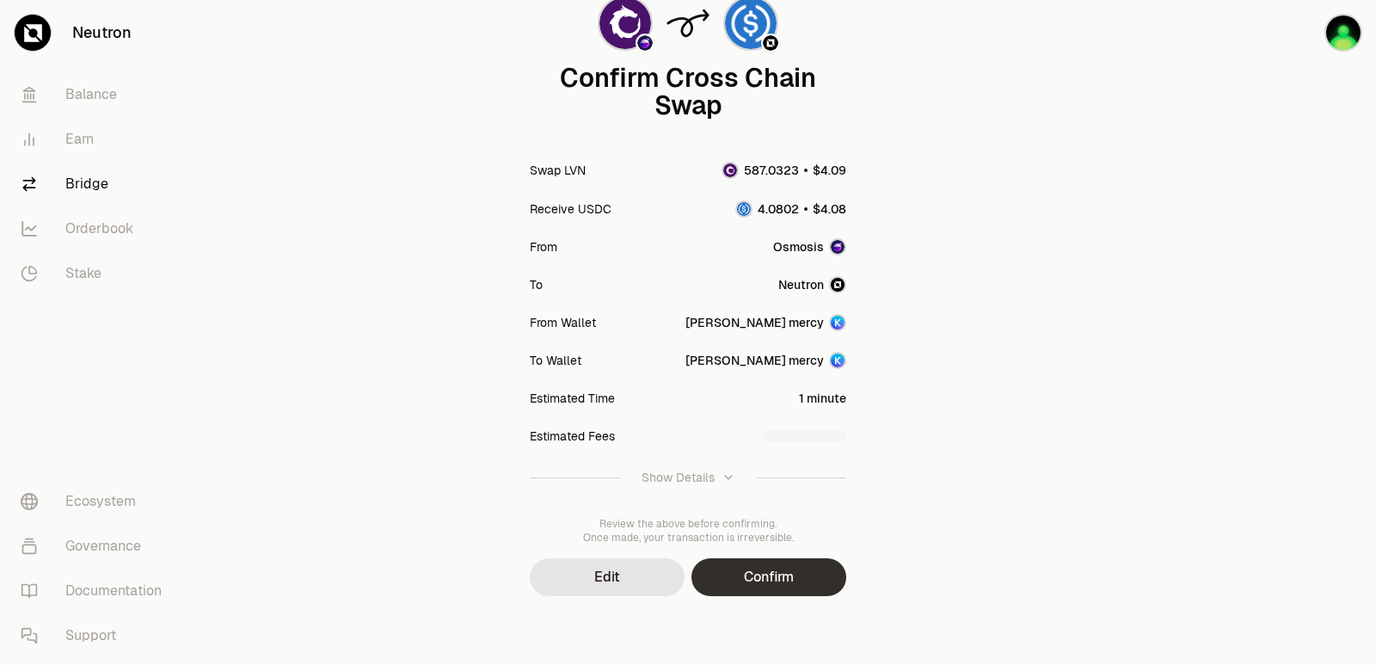
click at [788, 586] on button "Confirm" at bounding box center [768, 577] width 155 height 38
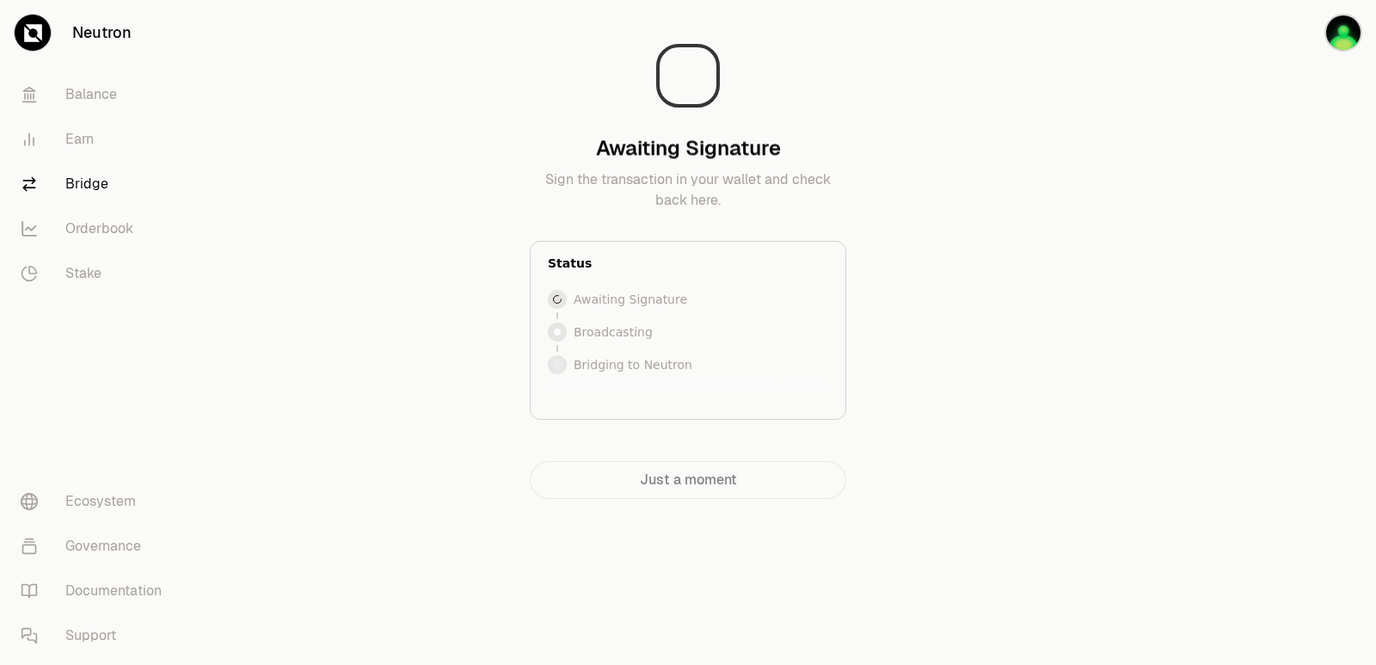
scroll to position [0, 0]
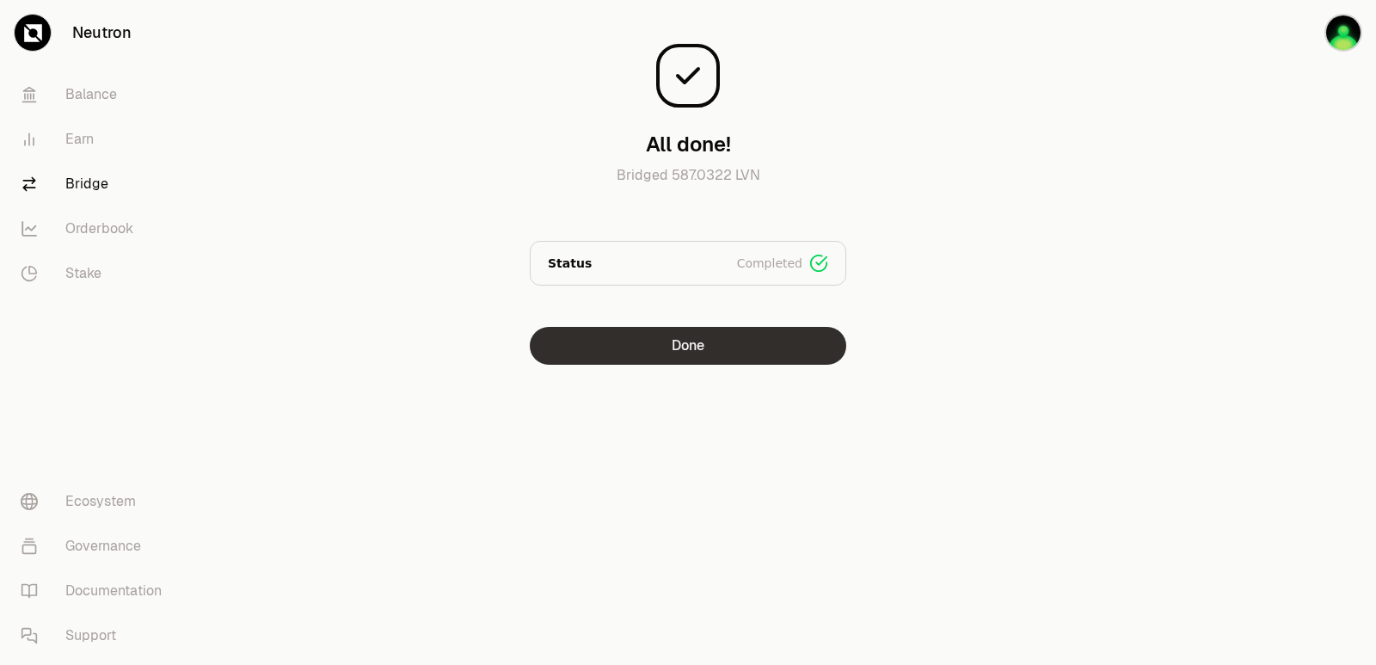
click at [686, 336] on button "Done" at bounding box center [688, 346] width 316 height 38
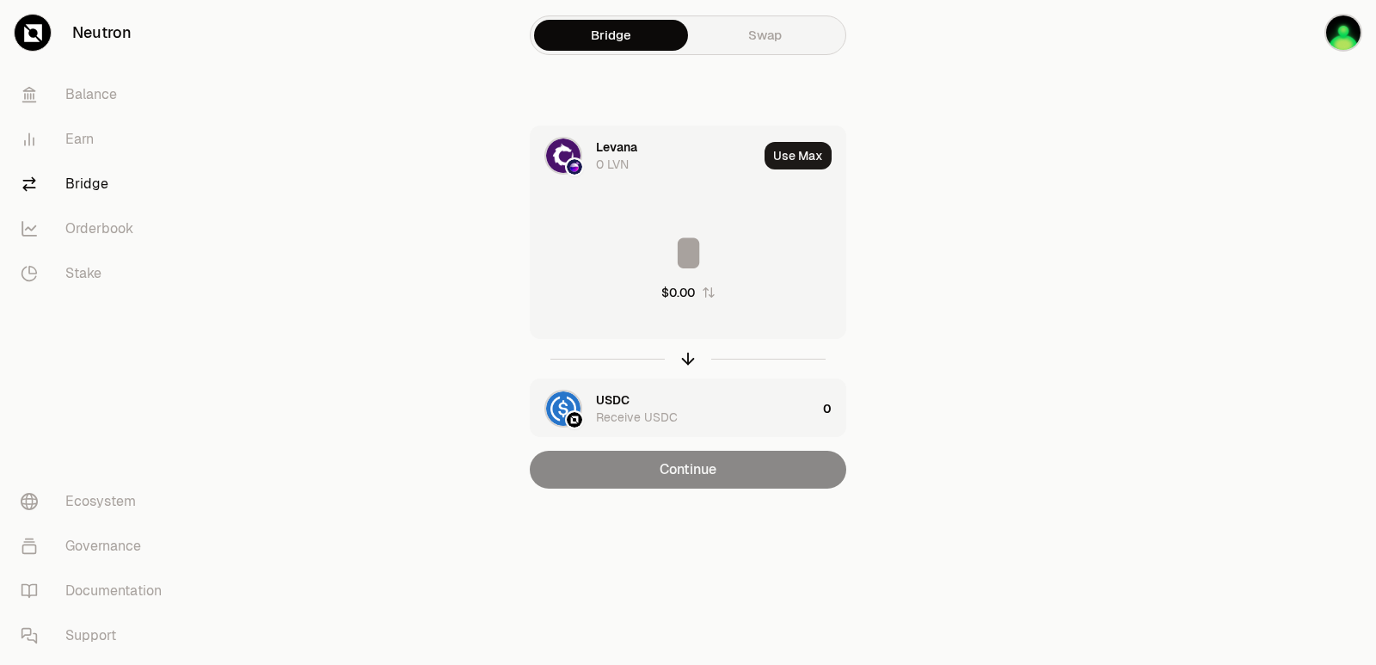
click at [684, 330] on div "$0.00" at bounding box center [687, 263] width 315 height 151
click at [690, 366] on icon "button" at bounding box center [687, 358] width 19 height 19
click at [659, 258] on input at bounding box center [687, 253] width 315 height 52
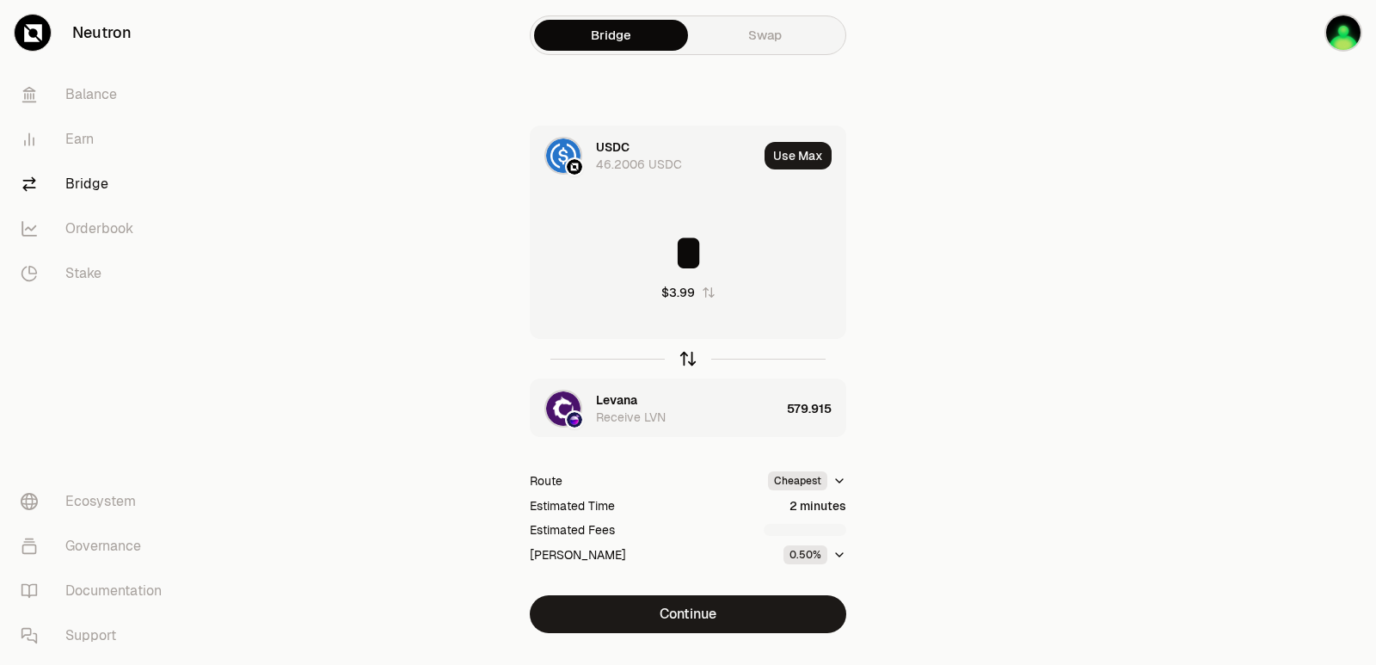
click at [684, 362] on icon "button" at bounding box center [687, 358] width 19 height 19
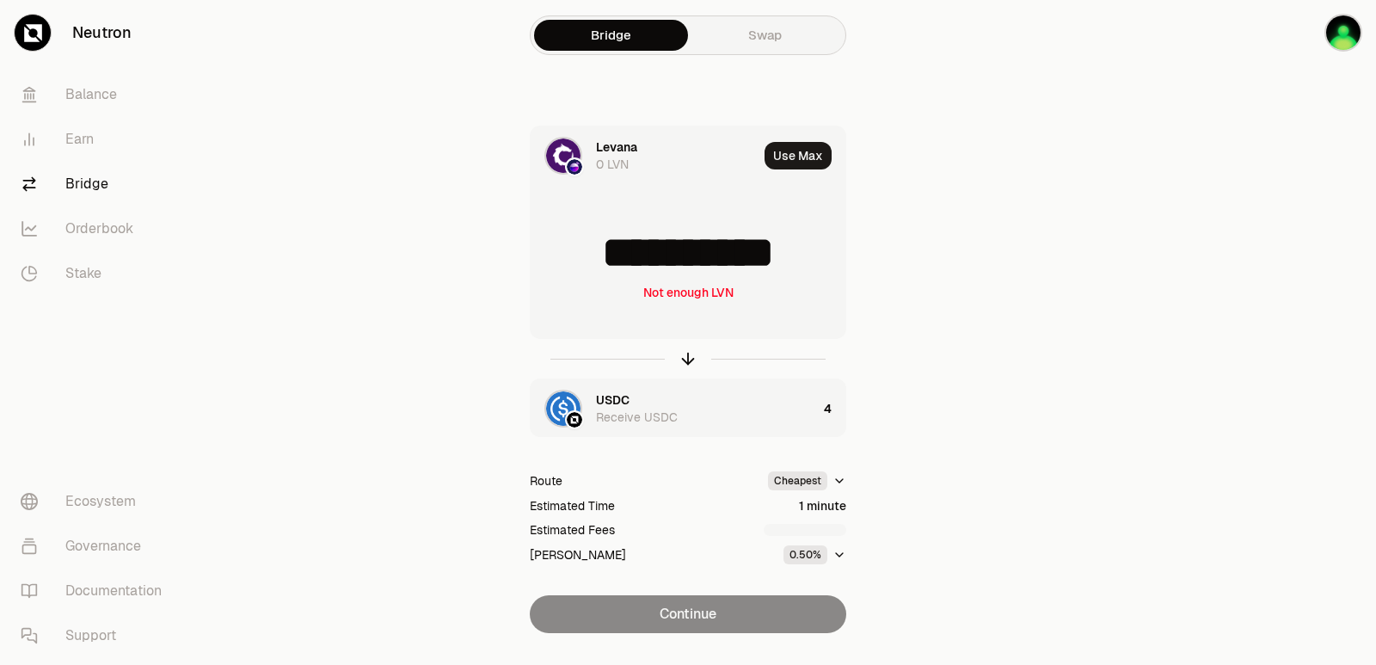
scroll to position [3, 0]
drag, startPoint x: 815, startPoint y: 261, endPoint x: 620, endPoint y: 272, distance: 195.5
click at [620, 272] on input "**********" at bounding box center [687, 253] width 315 height 52
type input "***"
